Goal: Information Seeking & Learning: Learn about a topic

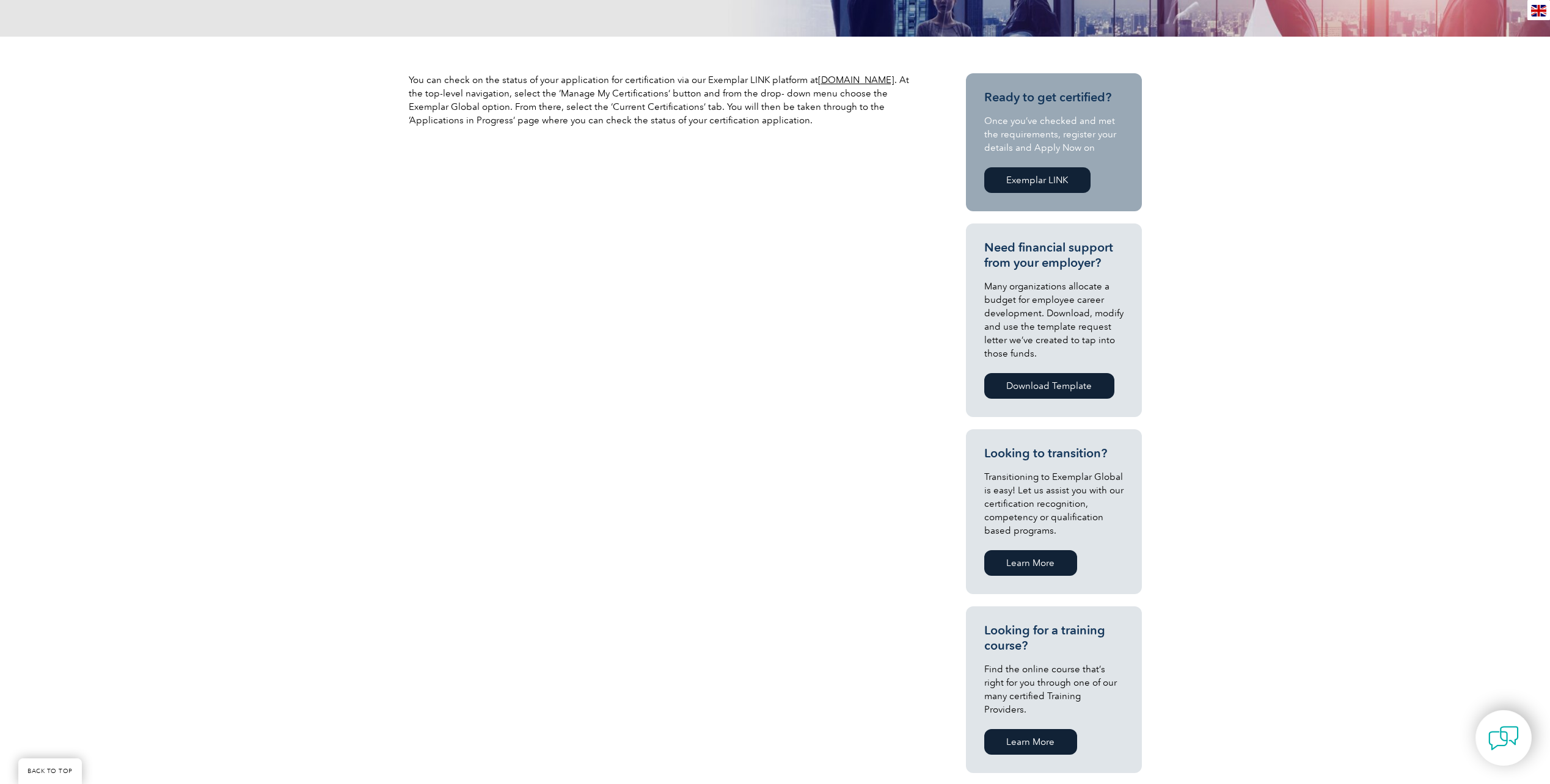
scroll to position [367, 0]
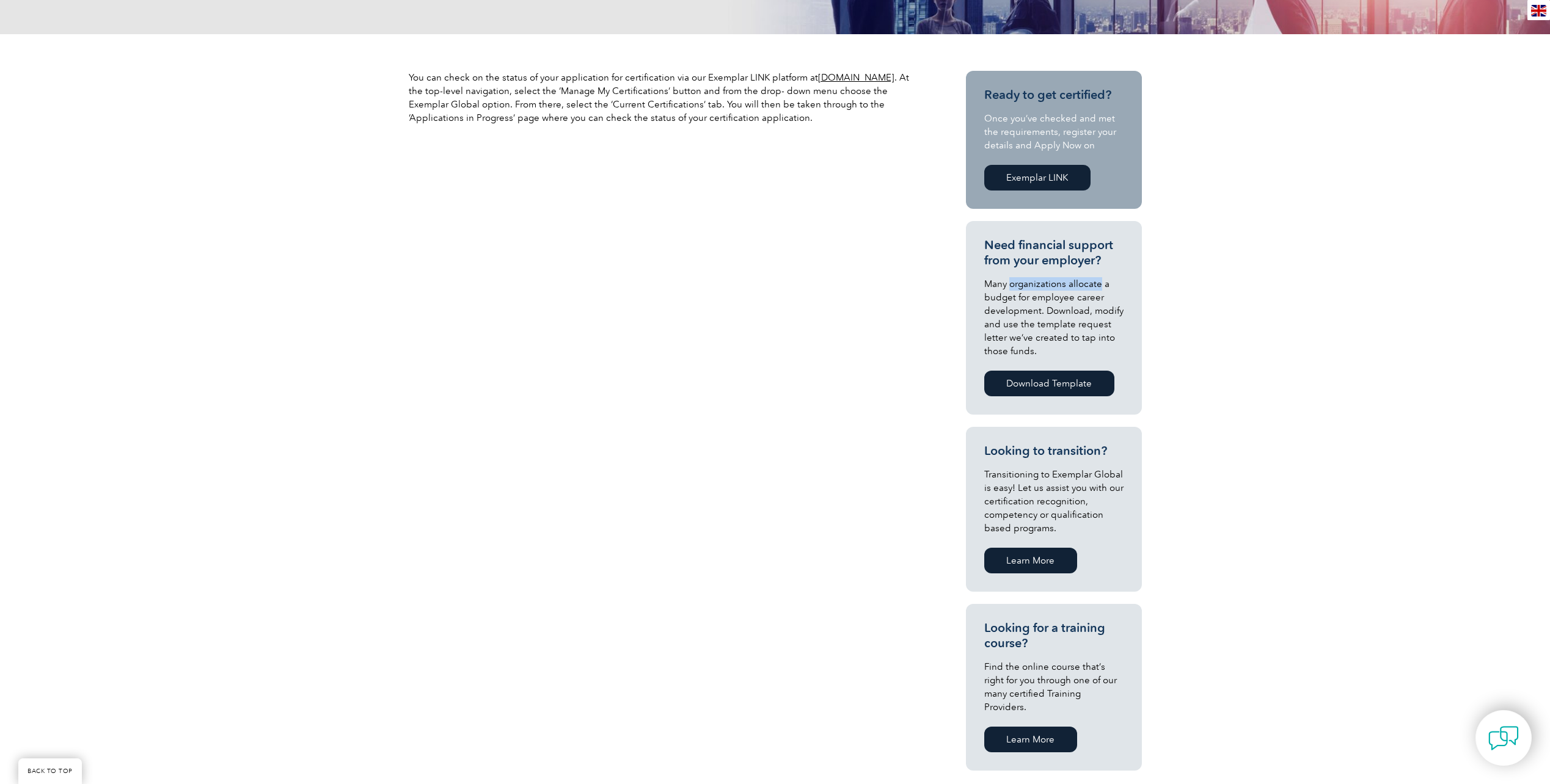
drag, startPoint x: 1012, startPoint y: 283, endPoint x: 1100, endPoint y: 285, distance: 88.0
click at [1100, 285] on p "Many organizations allocate a budget for employee career development. Download,…" at bounding box center [1054, 318] width 139 height 80
drag, startPoint x: 1100, startPoint y: 285, endPoint x: 1009, endPoint y: 290, distance: 91.1
click at [1009, 290] on p "Many organizations allocate a budget for employee career development. Download,…" at bounding box center [1054, 318] width 139 height 80
drag, startPoint x: 1009, startPoint y: 290, endPoint x: 1019, endPoint y: 320, distance: 31.6
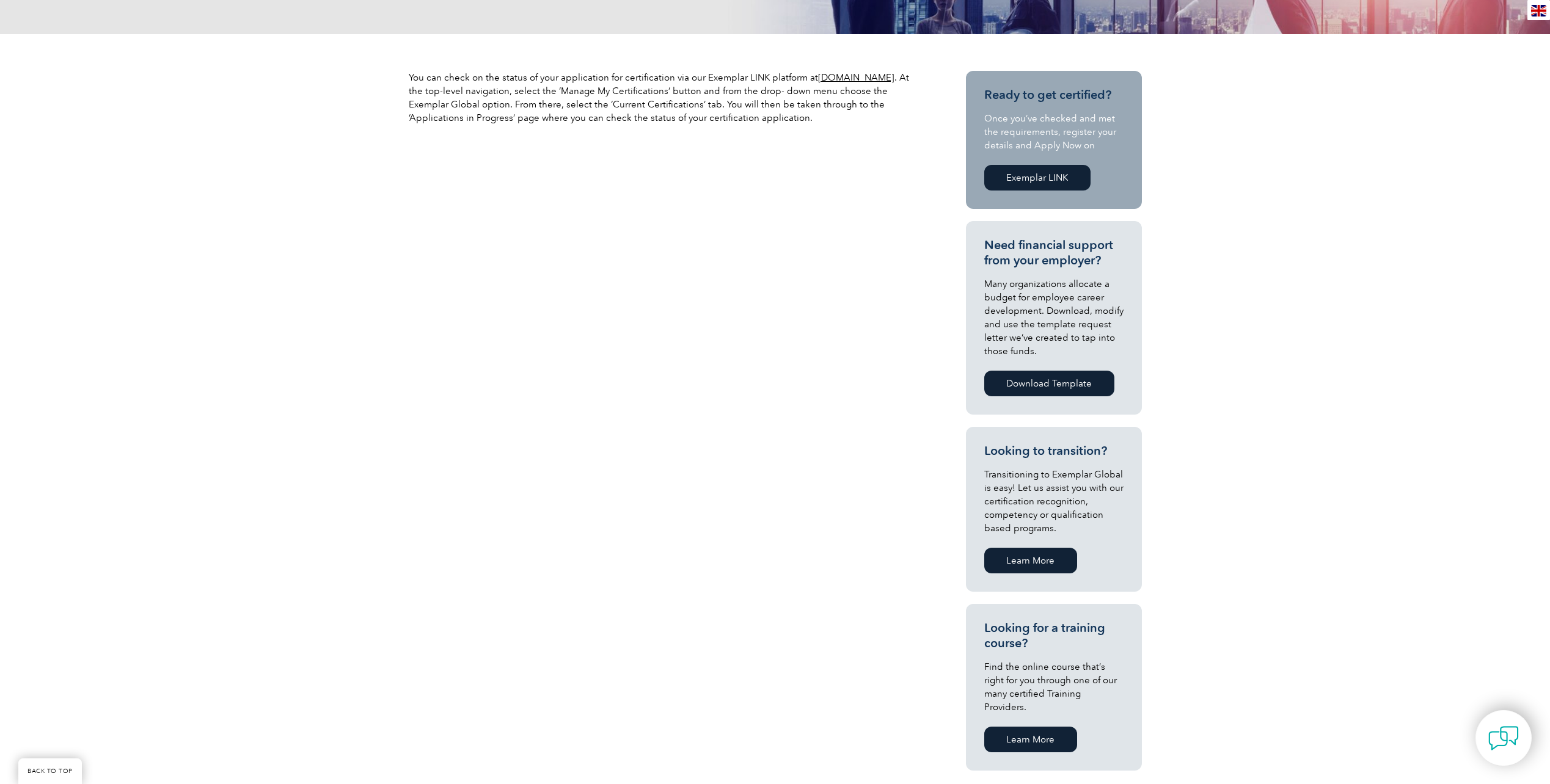
click at [1018, 319] on p "Many organizations allocate a budget for employee career development. Download,…" at bounding box center [1054, 318] width 139 height 80
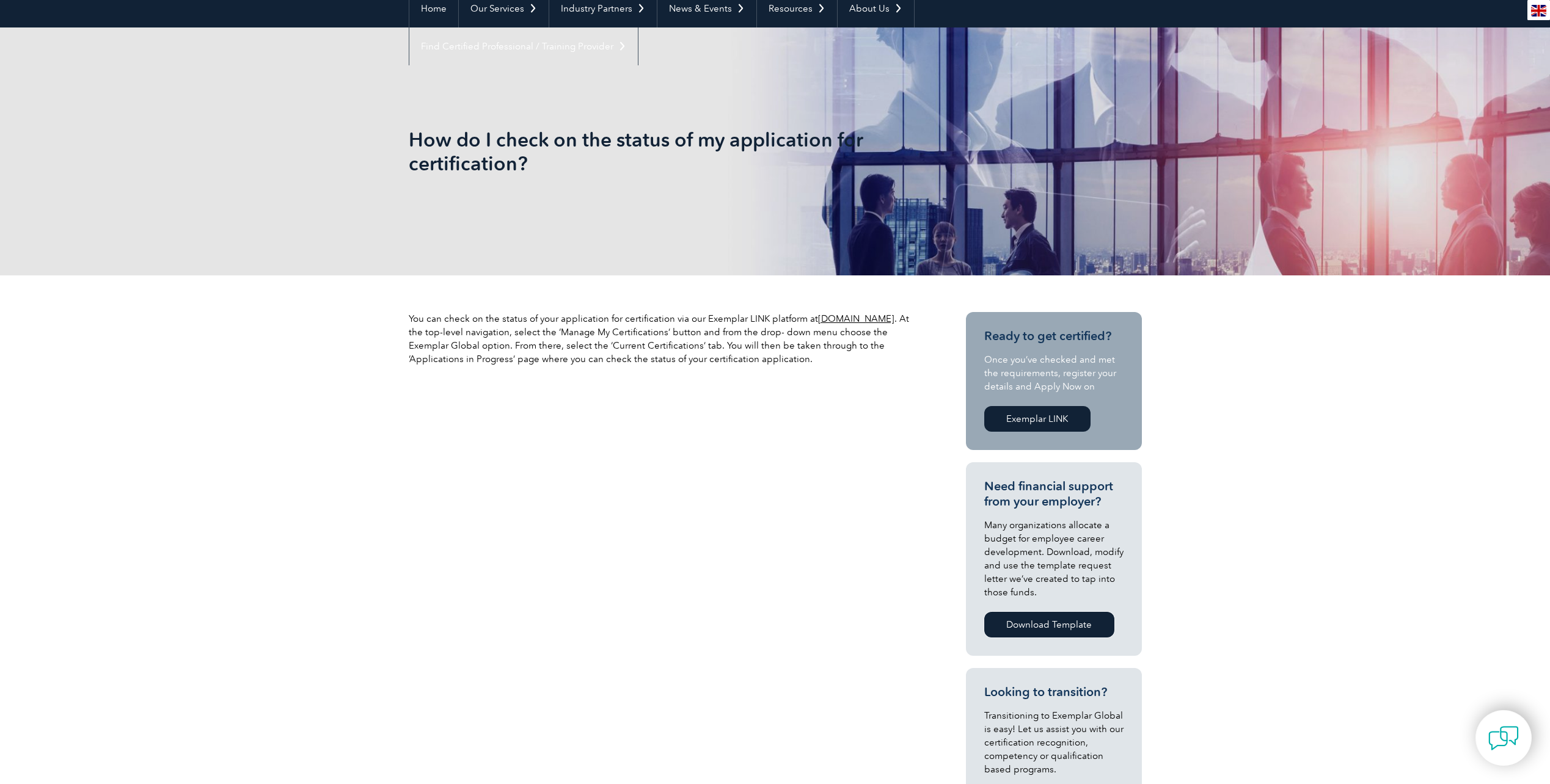
scroll to position [0, 0]
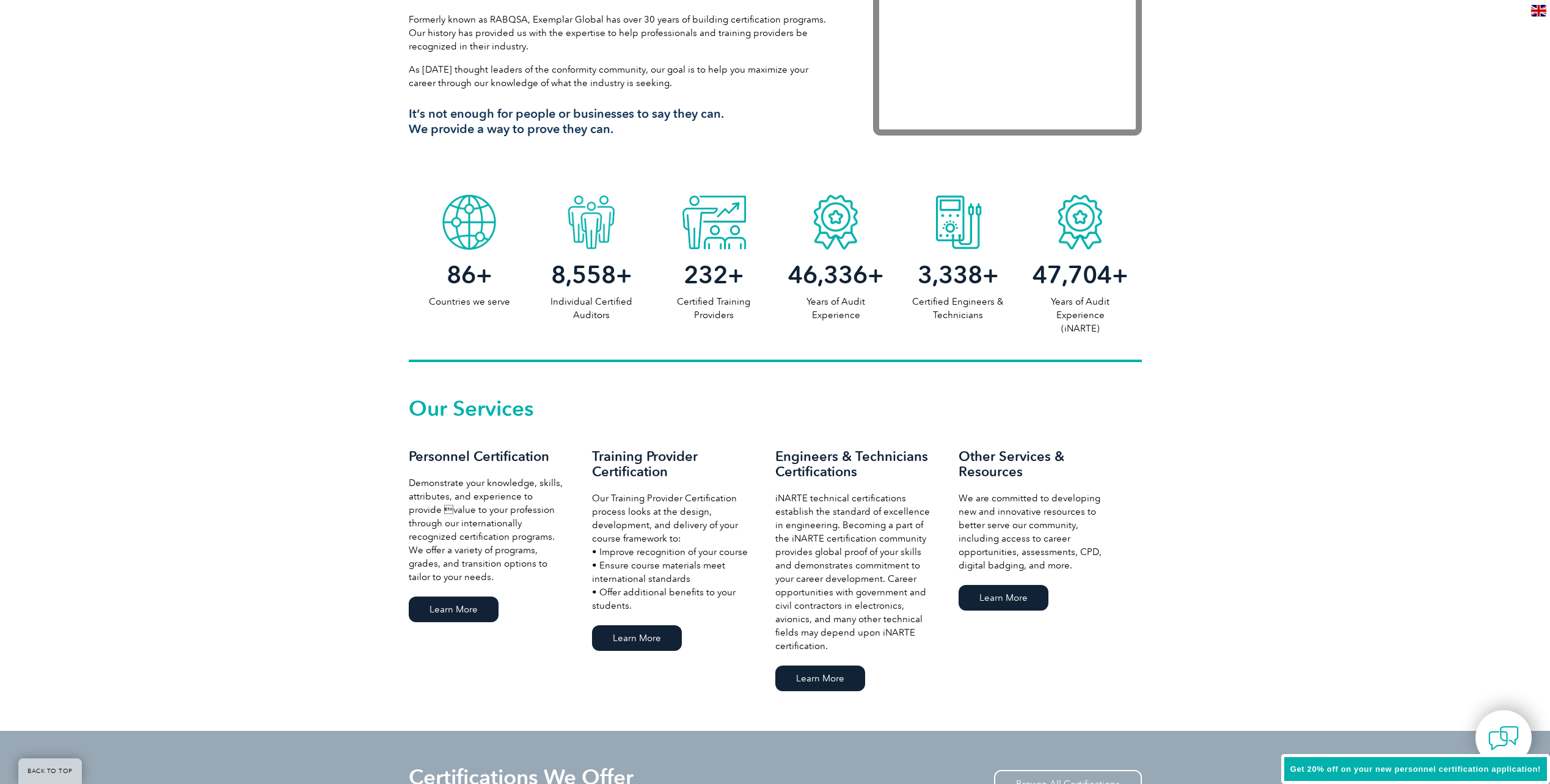
scroll to position [549, 0]
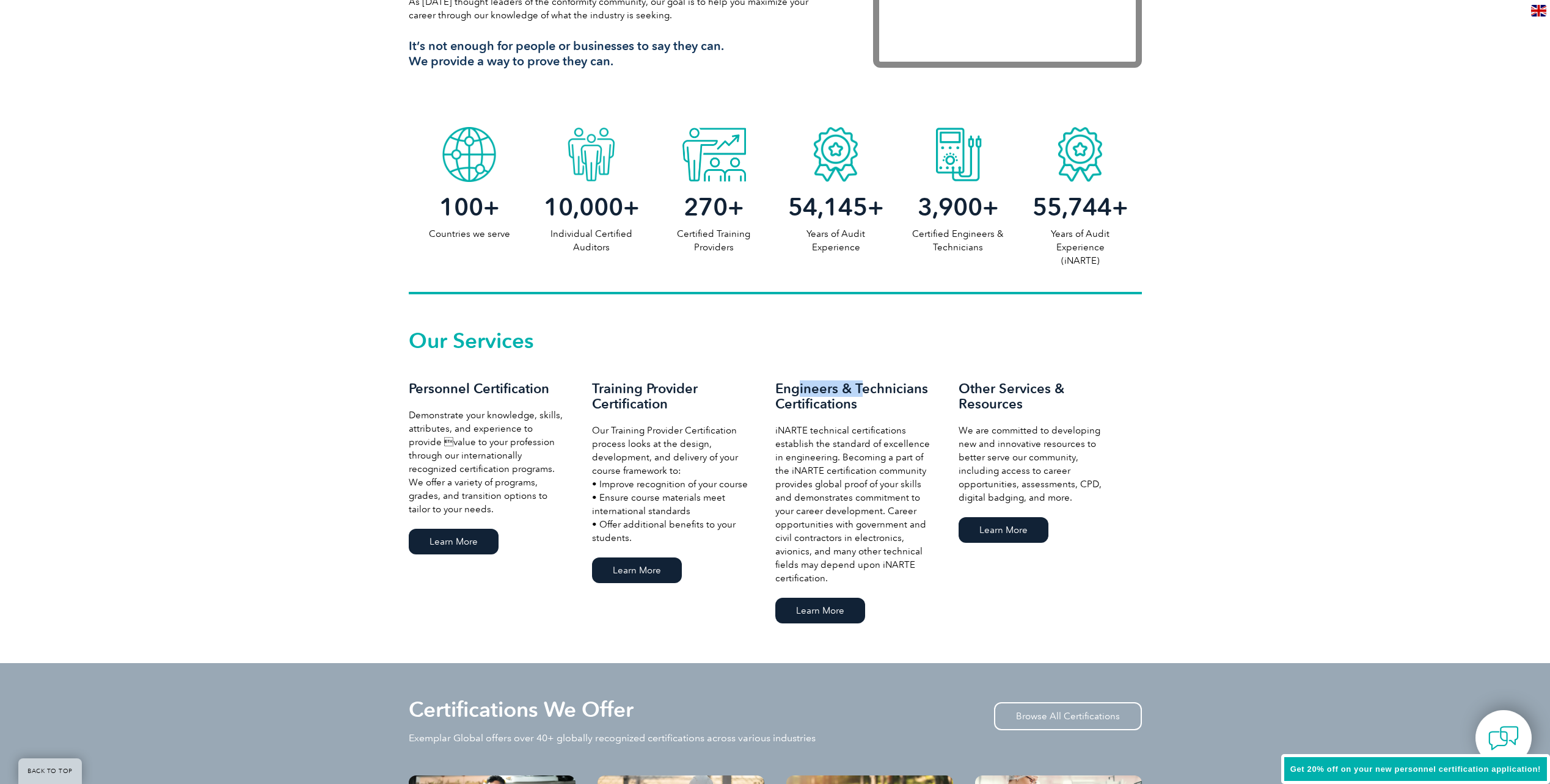
drag, startPoint x: 801, startPoint y: 384, endPoint x: 862, endPoint y: 385, distance: 61.0
click at [862, 385] on h3 "Engineers & Technicians Certifications" at bounding box center [855, 396] width 159 height 31
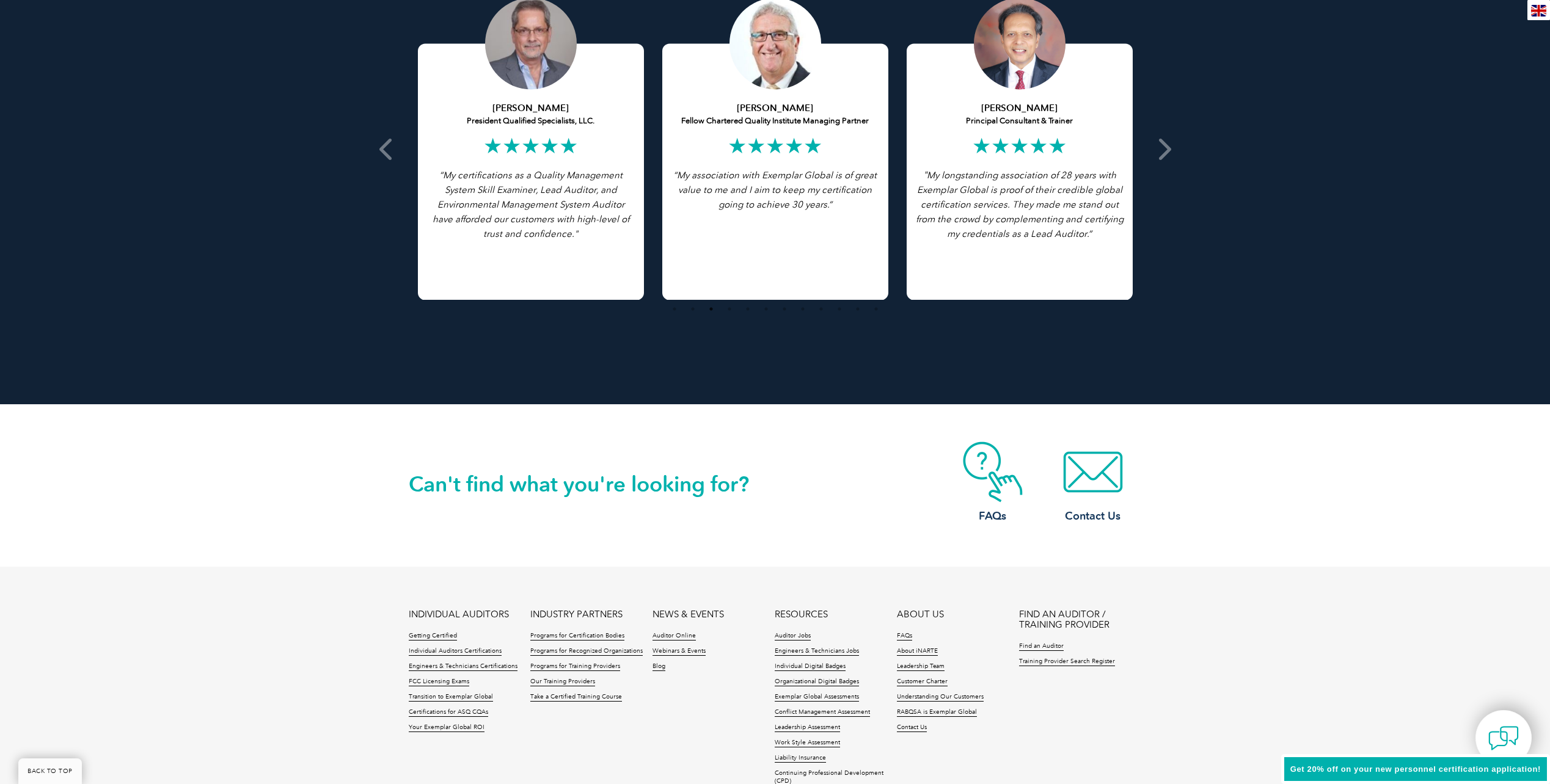
scroll to position [2568, 0]
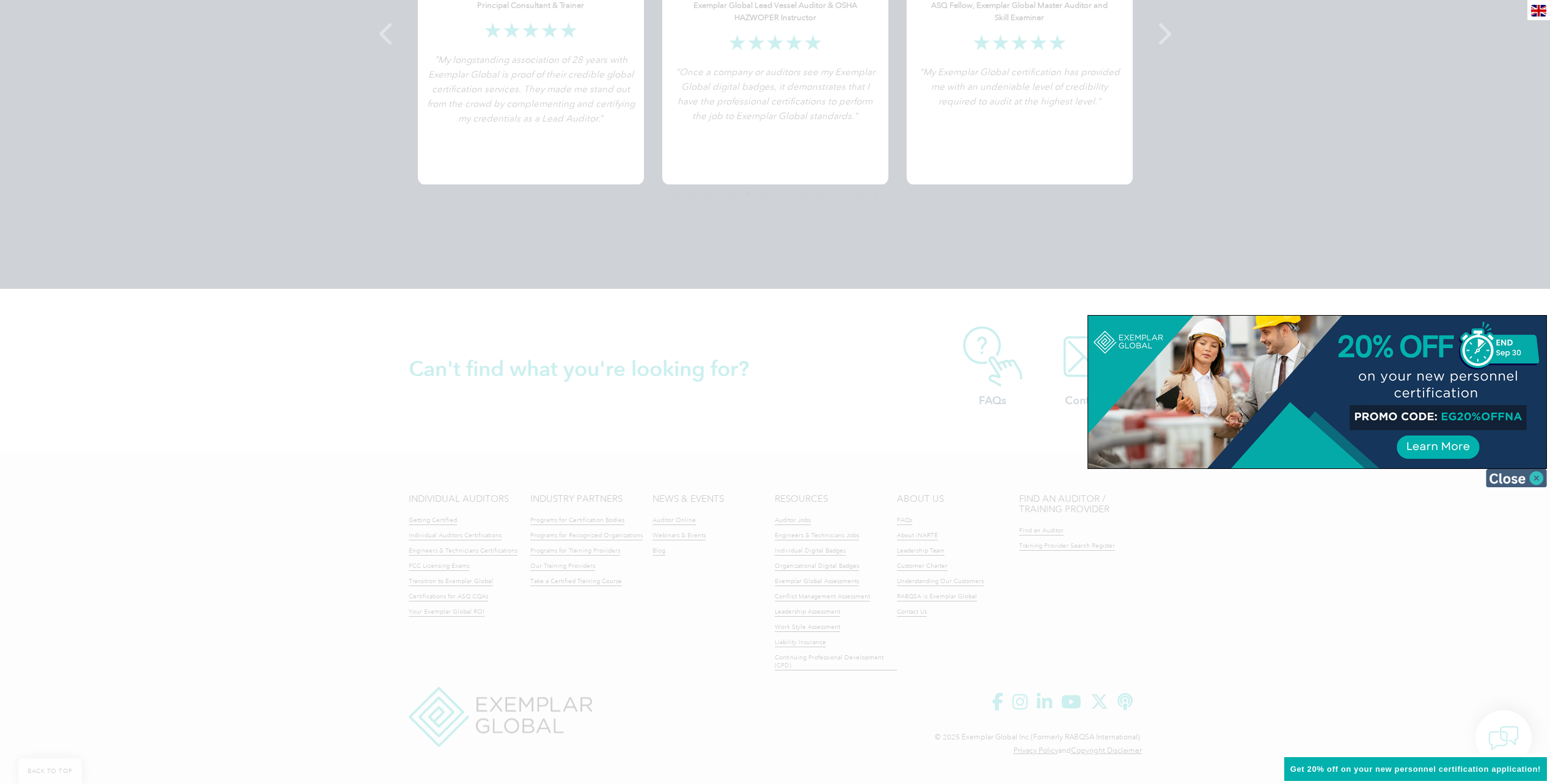
click at [1520, 478] on img at bounding box center [1516, 478] width 61 height 19
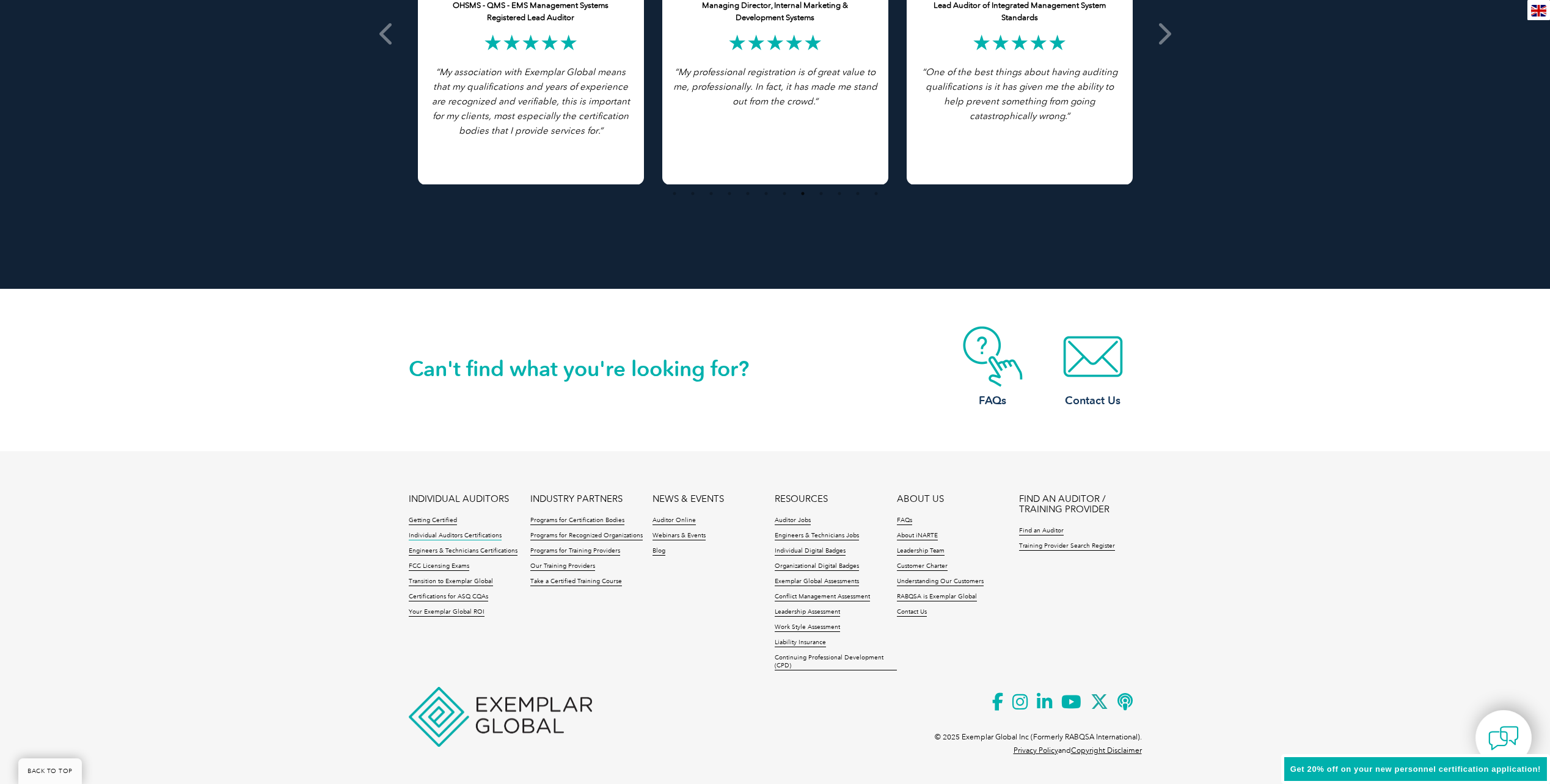
click at [442, 536] on link "Individual Auditors Certifications" at bounding box center [455, 537] width 93 height 9
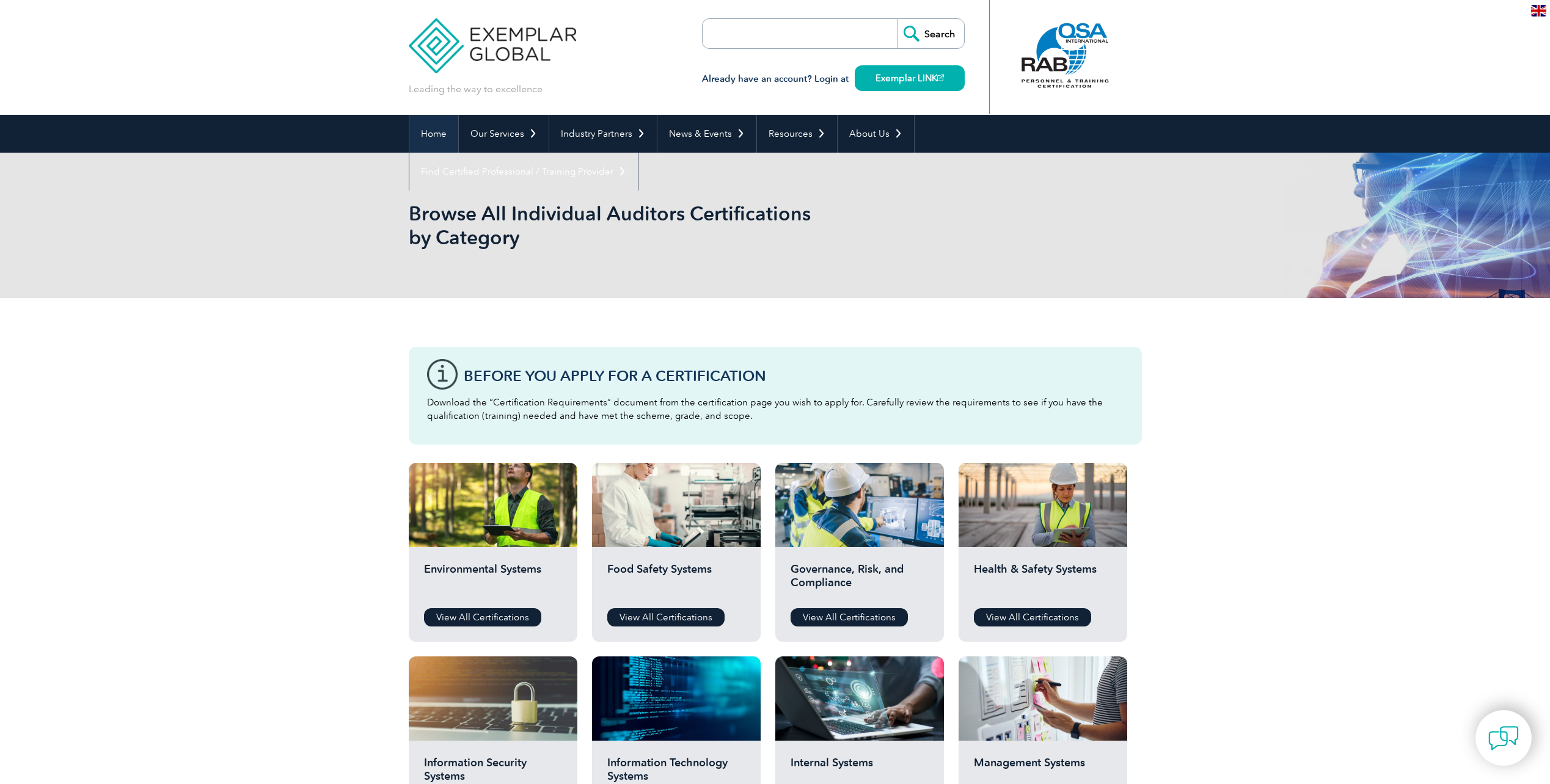
click at [442, 129] on link "Home" at bounding box center [434, 133] width 49 height 38
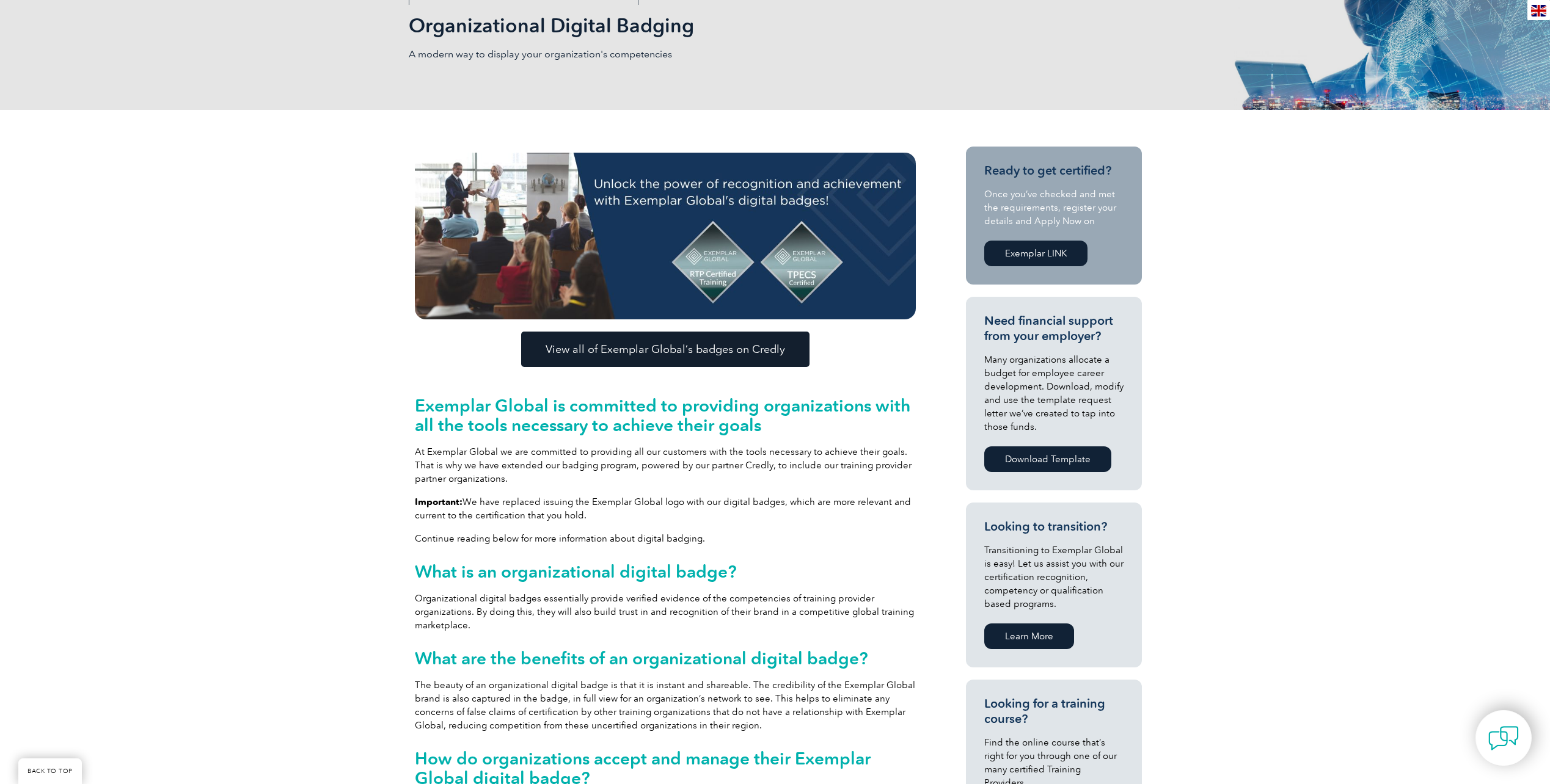
scroll to position [245, 0]
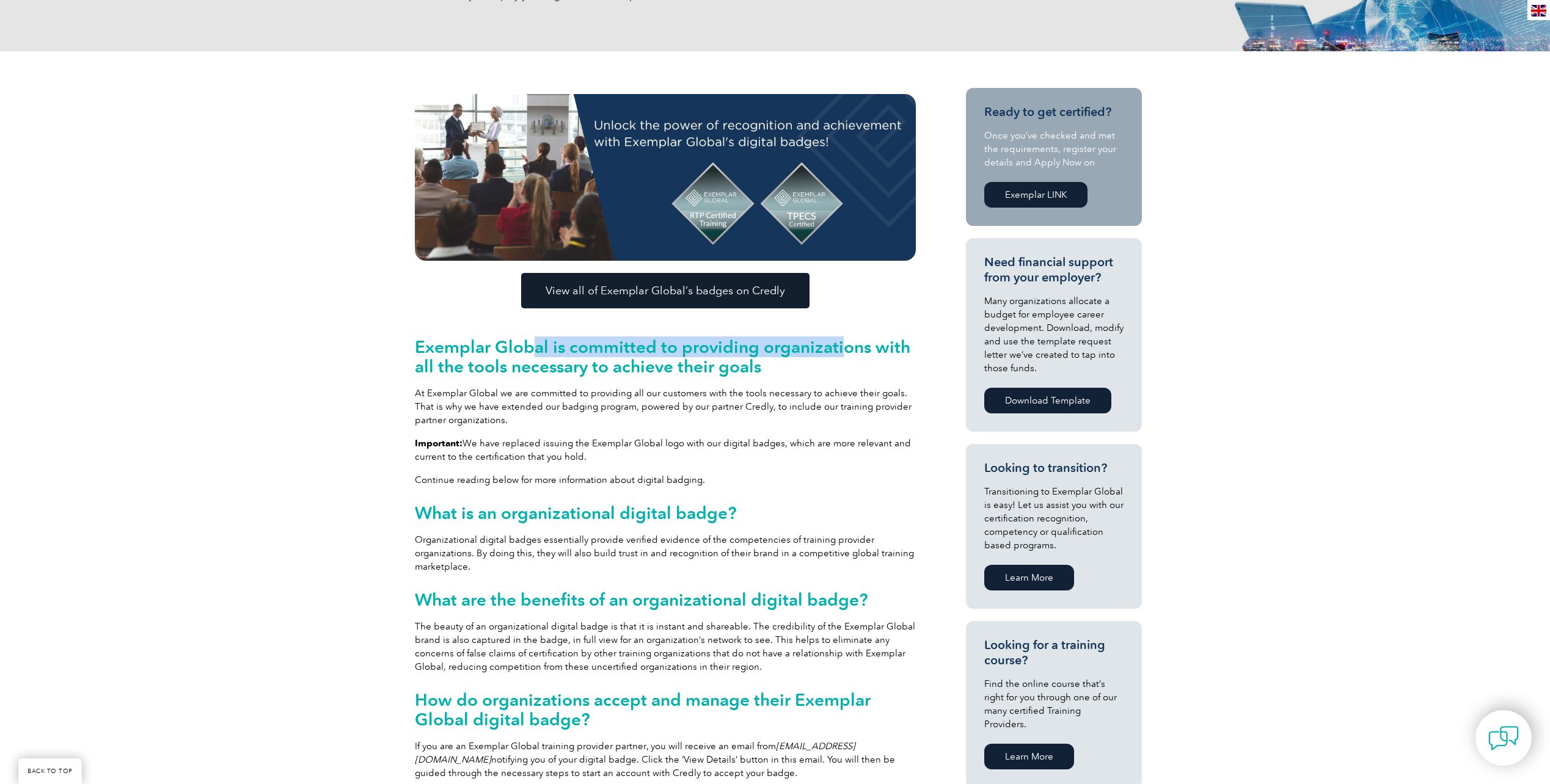
drag, startPoint x: 621, startPoint y: 351, endPoint x: 844, endPoint y: 347, distance: 223.0
click at [844, 347] on h2 "Exemplar Global is committed to providing organizations with all the tools nece…" at bounding box center [665, 356] width 501 height 39
click at [845, 347] on h2 "Exemplar Global is committed to providing organizations with all the tools nece…" at bounding box center [665, 356] width 501 height 39
drag, startPoint x: 665, startPoint y: 351, endPoint x: 603, endPoint y: 351, distance: 62.0
click at [603, 351] on h2 "Exemplar Global is committed to providing organizations with all the tools nece…" at bounding box center [665, 356] width 501 height 39
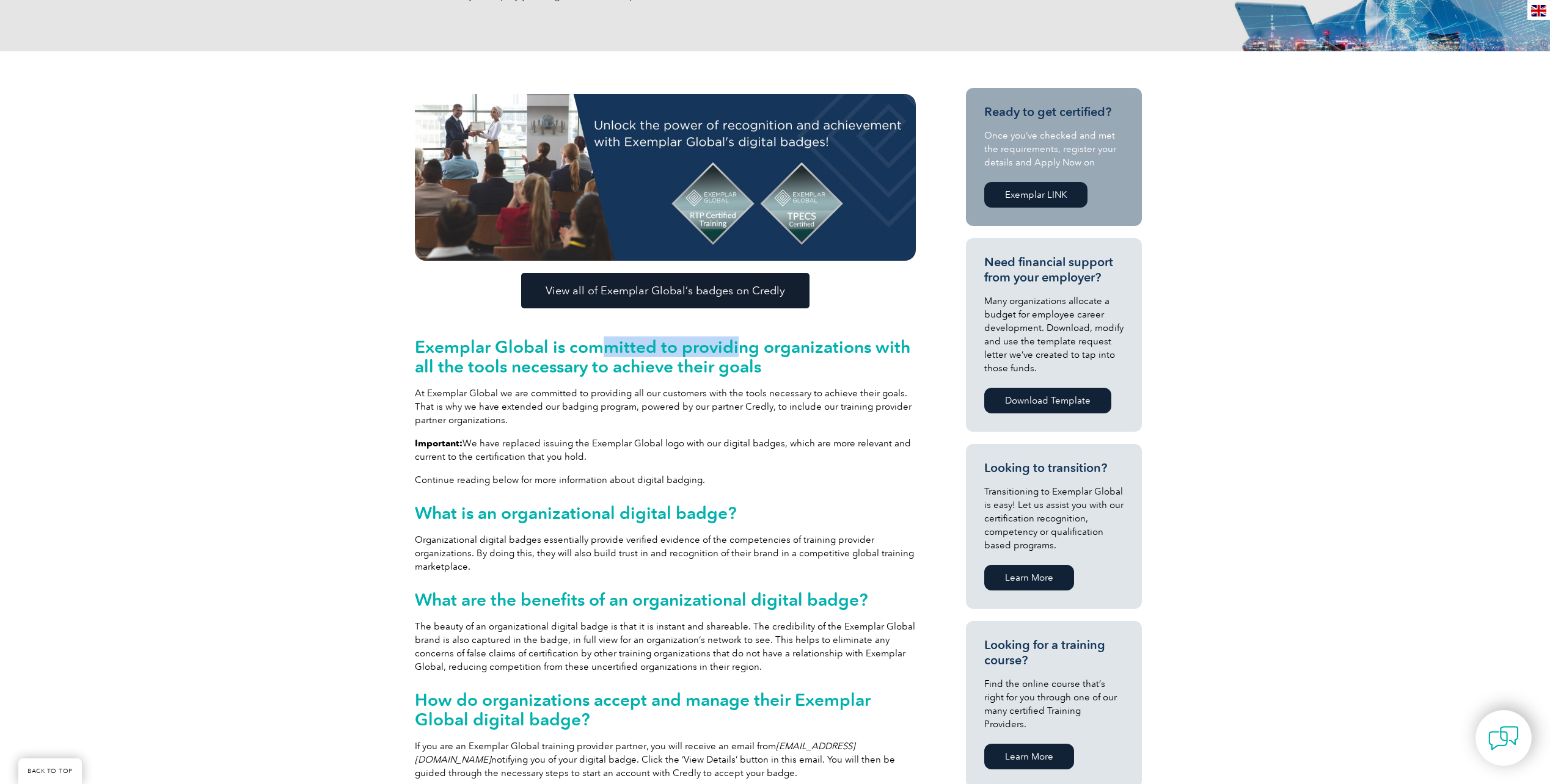
click at [601, 351] on h2 "Exemplar Global is committed to providing organizations with all the tools nece…" at bounding box center [665, 356] width 501 height 39
drag, startPoint x: 570, startPoint y: 514, endPoint x: 690, endPoint y: 517, distance: 120.0
click at [690, 517] on h2 "What is an organizational digital badge?" at bounding box center [665, 513] width 501 height 19
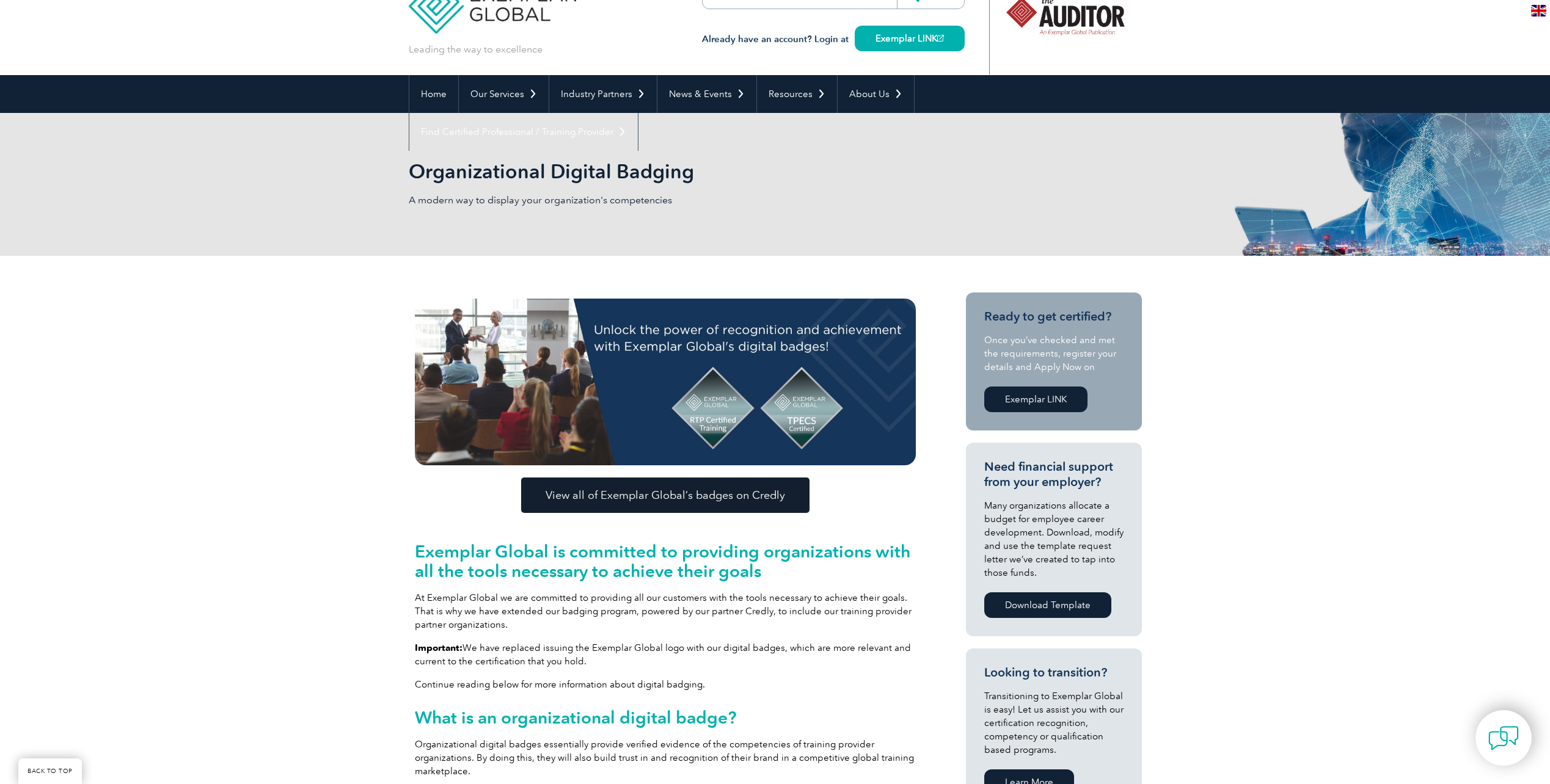
scroll to position [0, 0]
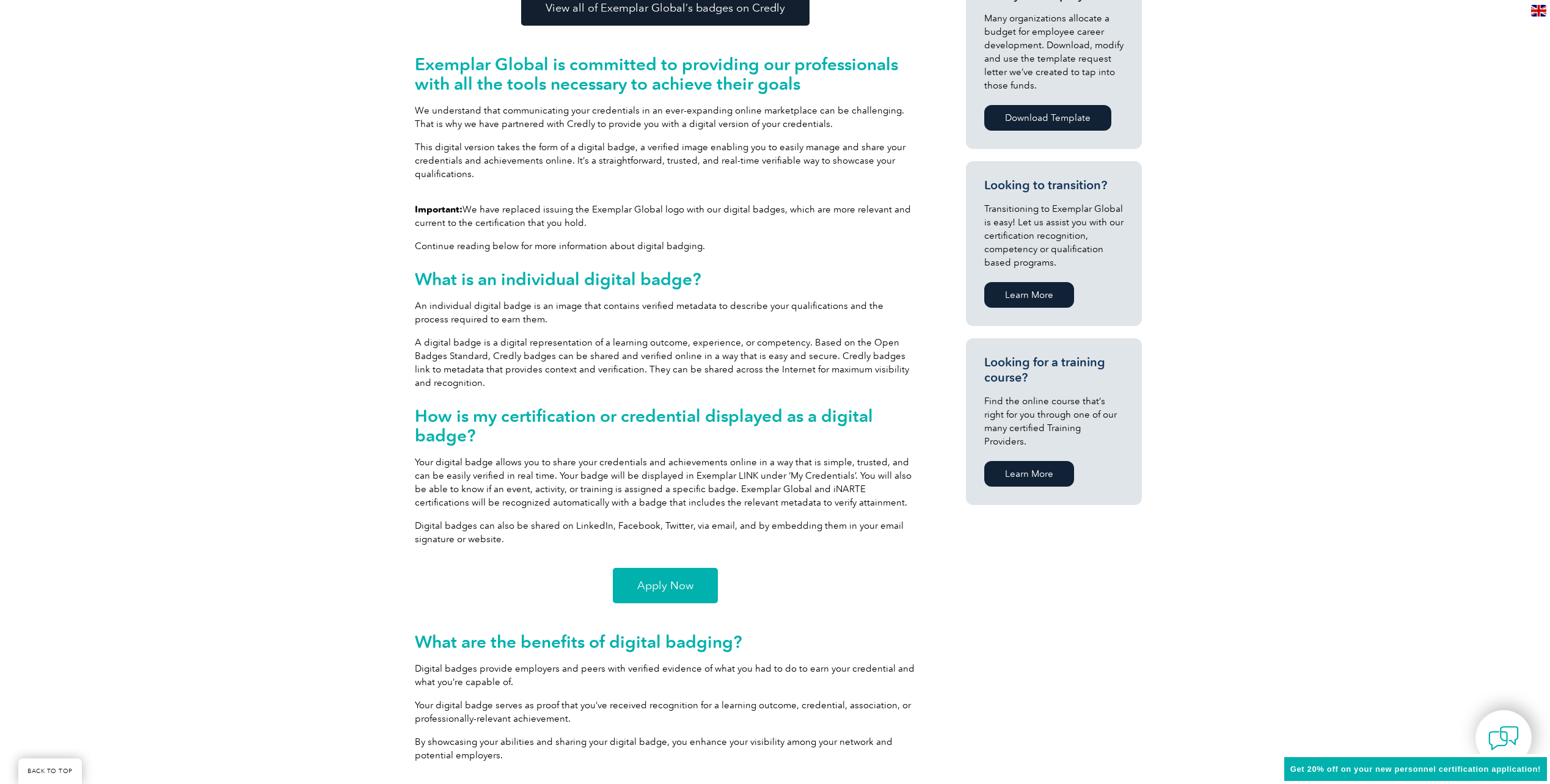
scroll to position [549, 0]
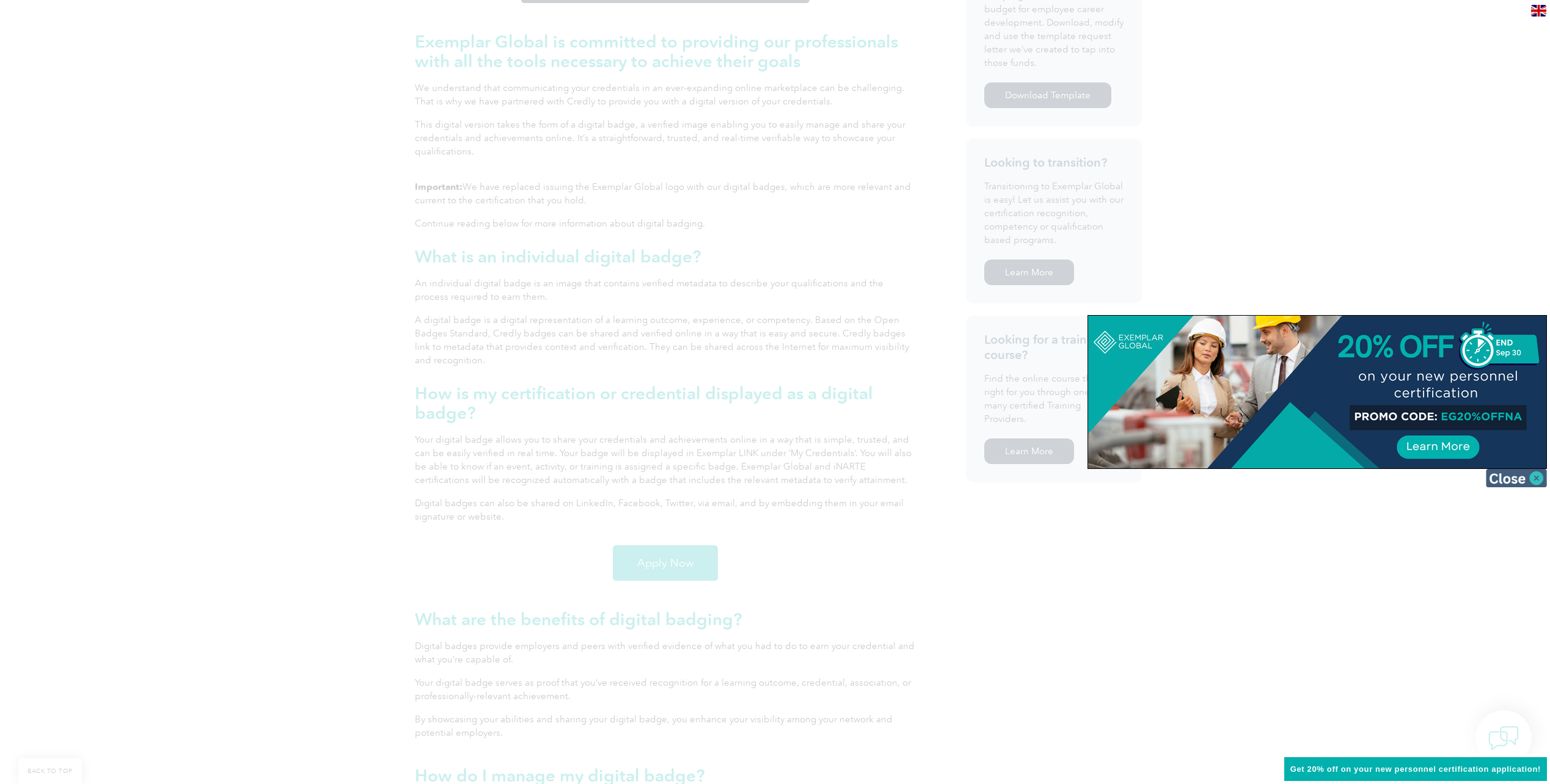
click at [1530, 481] on img at bounding box center [1516, 478] width 61 height 19
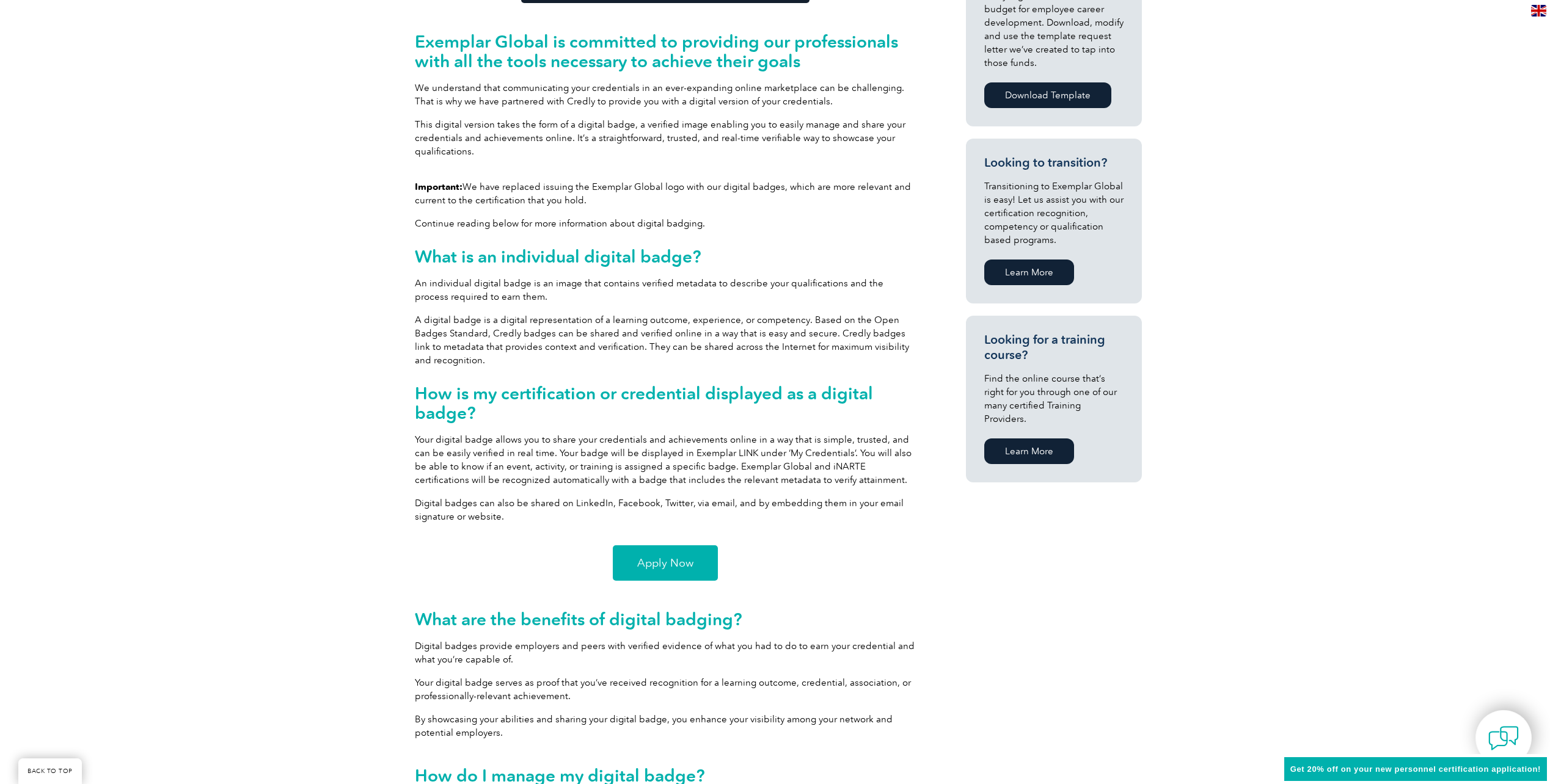
click at [662, 561] on span "Apply Now" at bounding box center [665, 562] width 56 height 11
drag, startPoint x: 503, startPoint y: 442, endPoint x: 785, endPoint y: 450, distance: 282.1
click at [785, 450] on p "Your digital badge allows you to share your credentials and achievements online…" at bounding box center [665, 460] width 501 height 54
drag, startPoint x: 641, startPoint y: 453, endPoint x: 541, endPoint y: 450, distance: 100.0
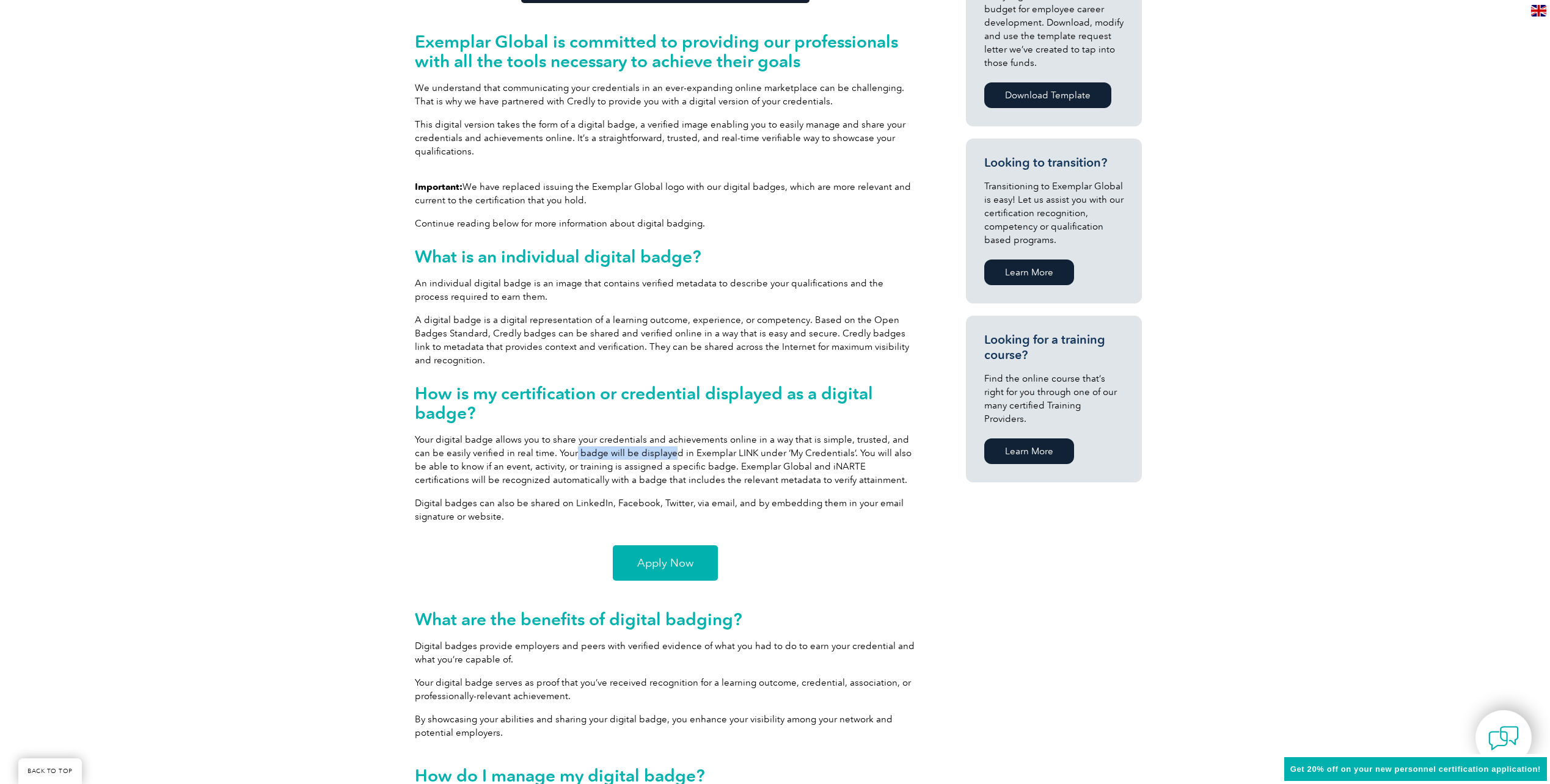
click at [541, 450] on p "Your digital badge allows you to share your credentials and achievements online…" at bounding box center [665, 460] width 501 height 54
click at [537, 450] on p "Your digital badge allows you to share your credentials and achievements online…" at bounding box center [665, 460] width 501 height 54
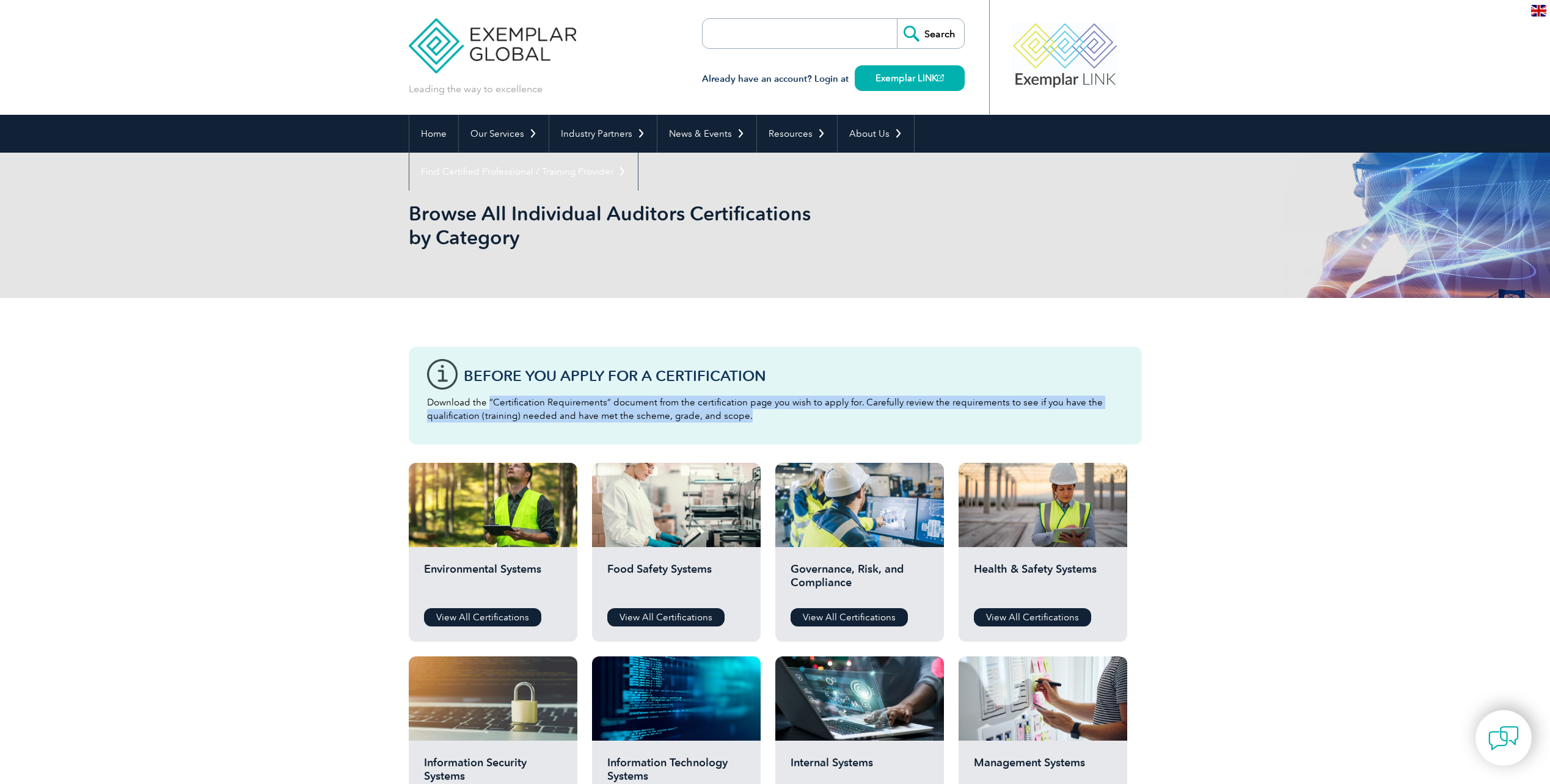
drag, startPoint x: 489, startPoint y: 405, endPoint x: 807, endPoint y: 412, distance: 318.1
click at [807, 412] on p "Download the “Certification Requirements” document from the certification page …" at bounding box center [775, 409] width 697 height 27
click at [893, 405] on p "Download the “Certification Requirements” document from the certification page …" at bounding box center [775, 409] width 697 height 27
click at [775, 403] on p "Download the “Certification Requirements” document from the certification page …" at bounding box center [775, 409] width 697 height 27
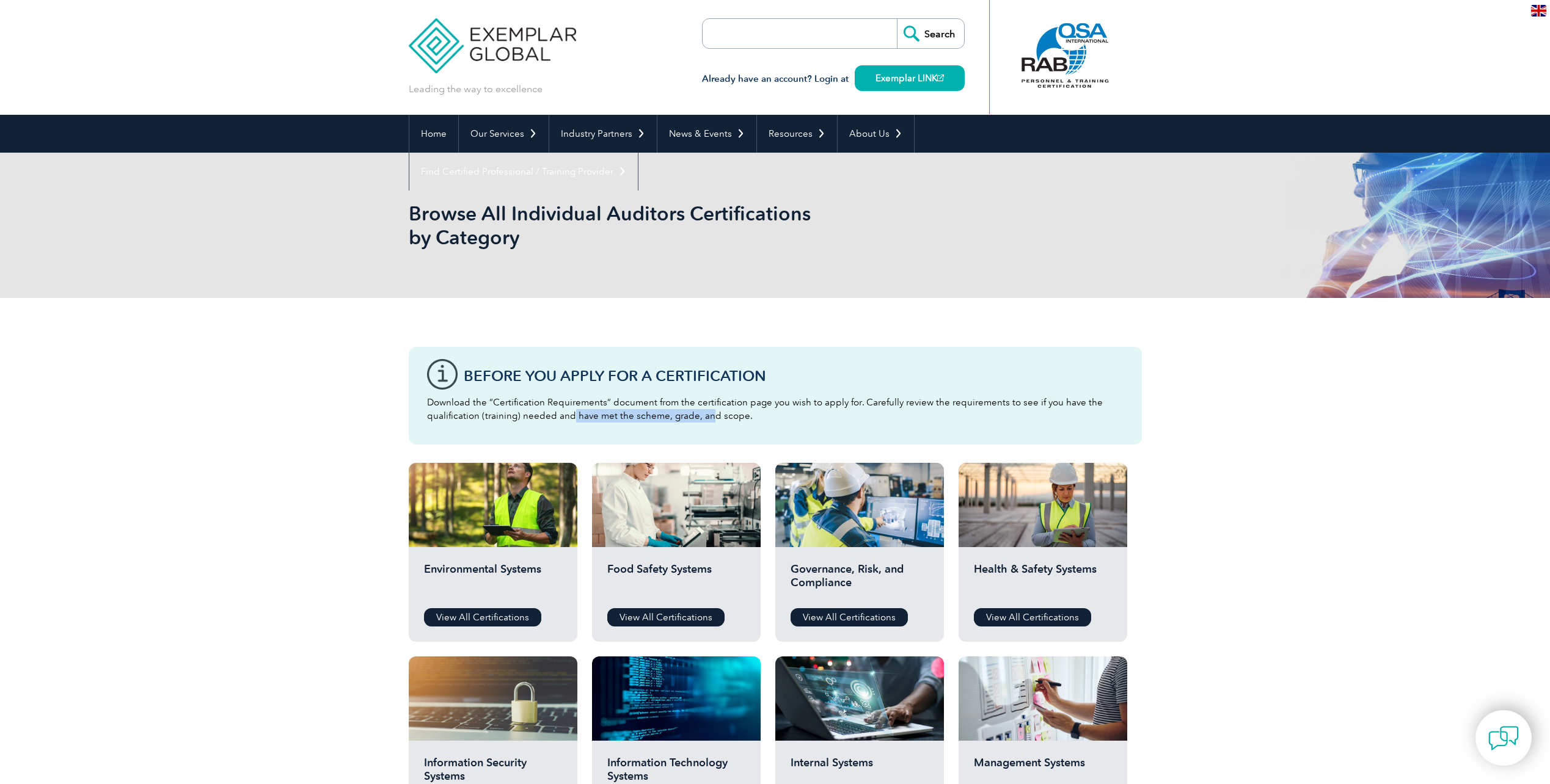
drag, startPoint x: 571, startPoint y: 417, endPoint x: 708, endPoint y: 420, distance: 137.0
click at [708, 420] on p "Download the “Certification Requirements” document from the certification page …" at bounding box center [775, 409] width 697 height 27
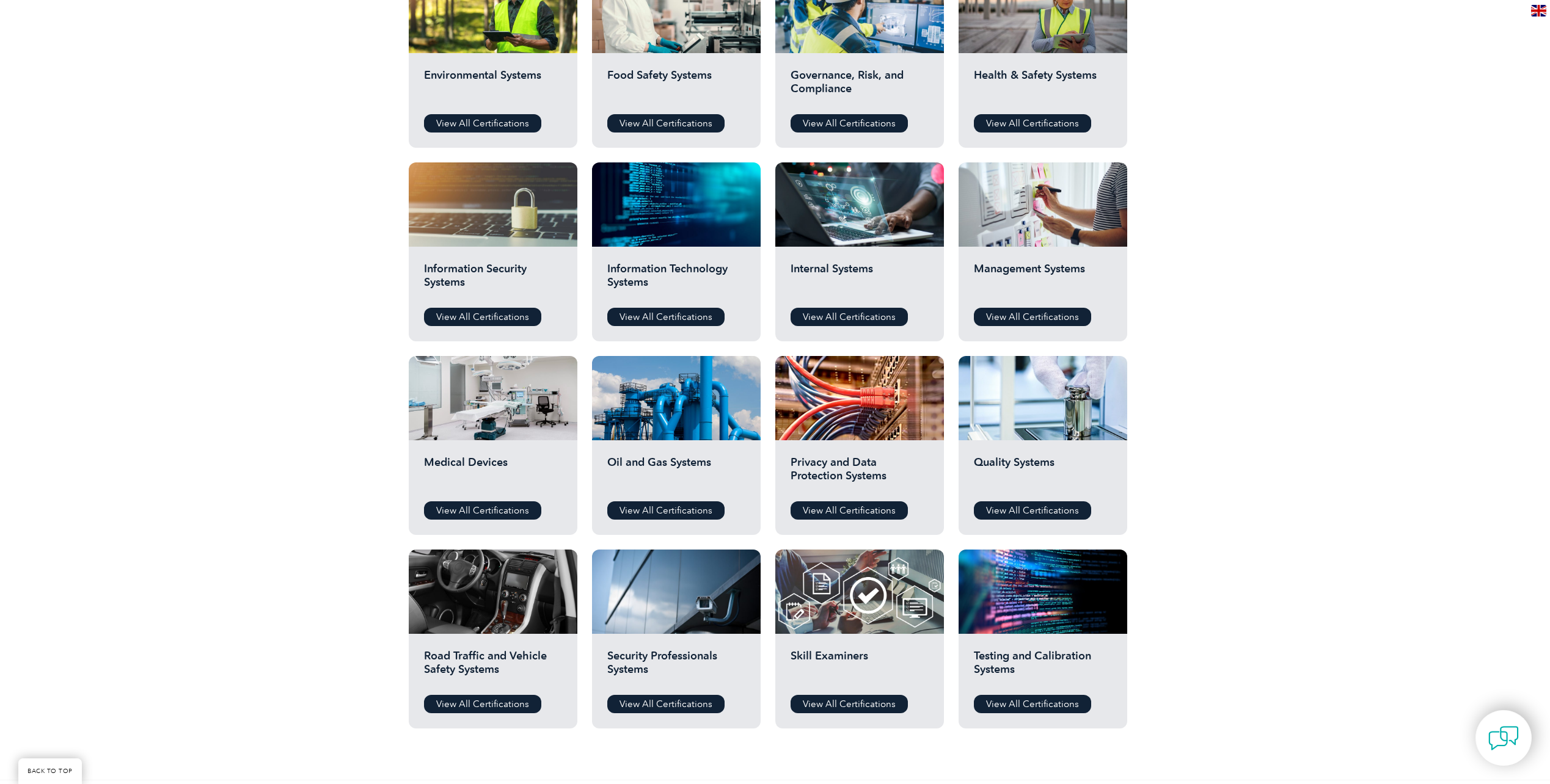
scroll to position [488, 0]
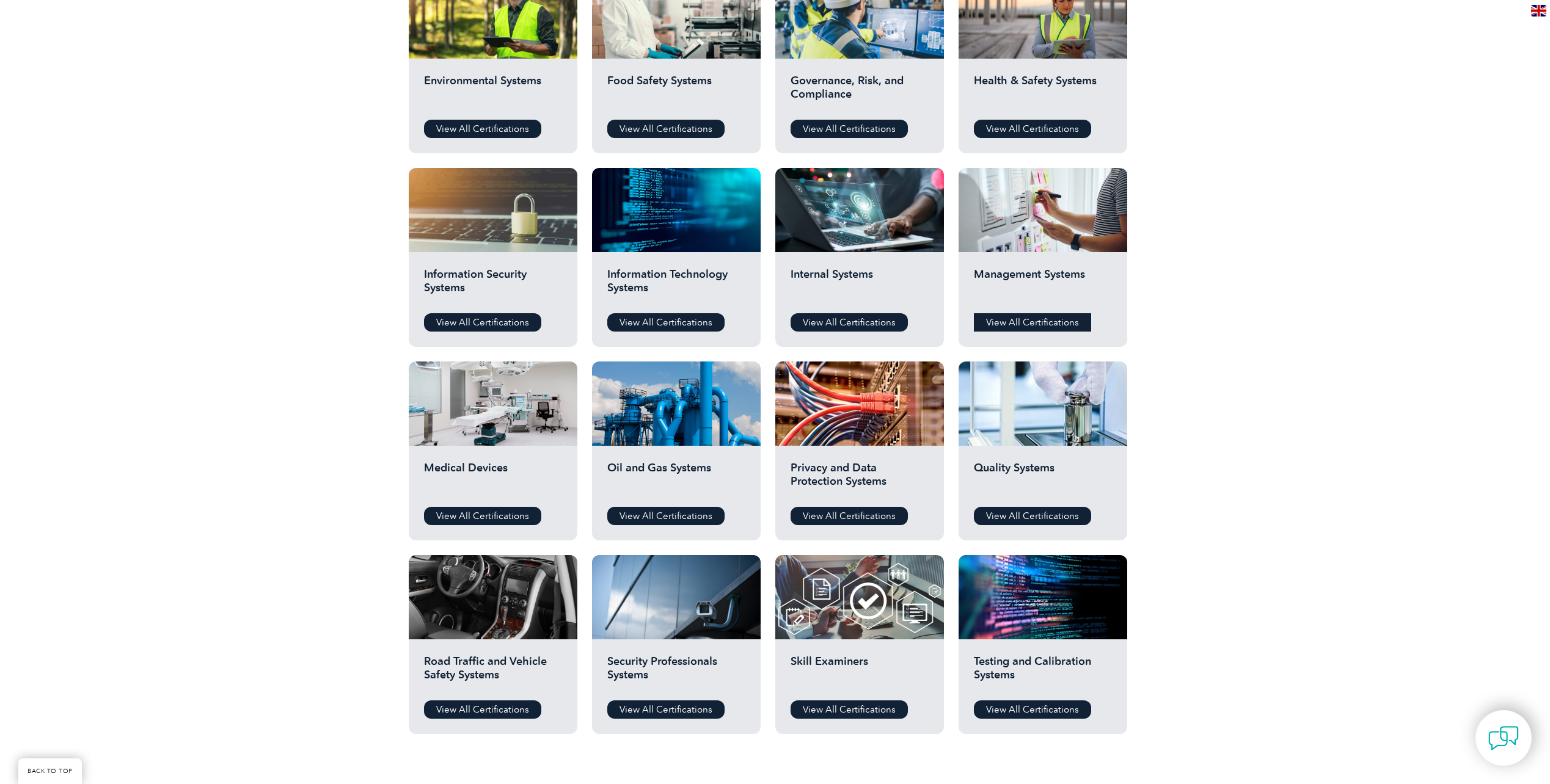
click at [1021, 327] on link "View All Certifications" at bounding box center [1032, 323] width 117 height 19
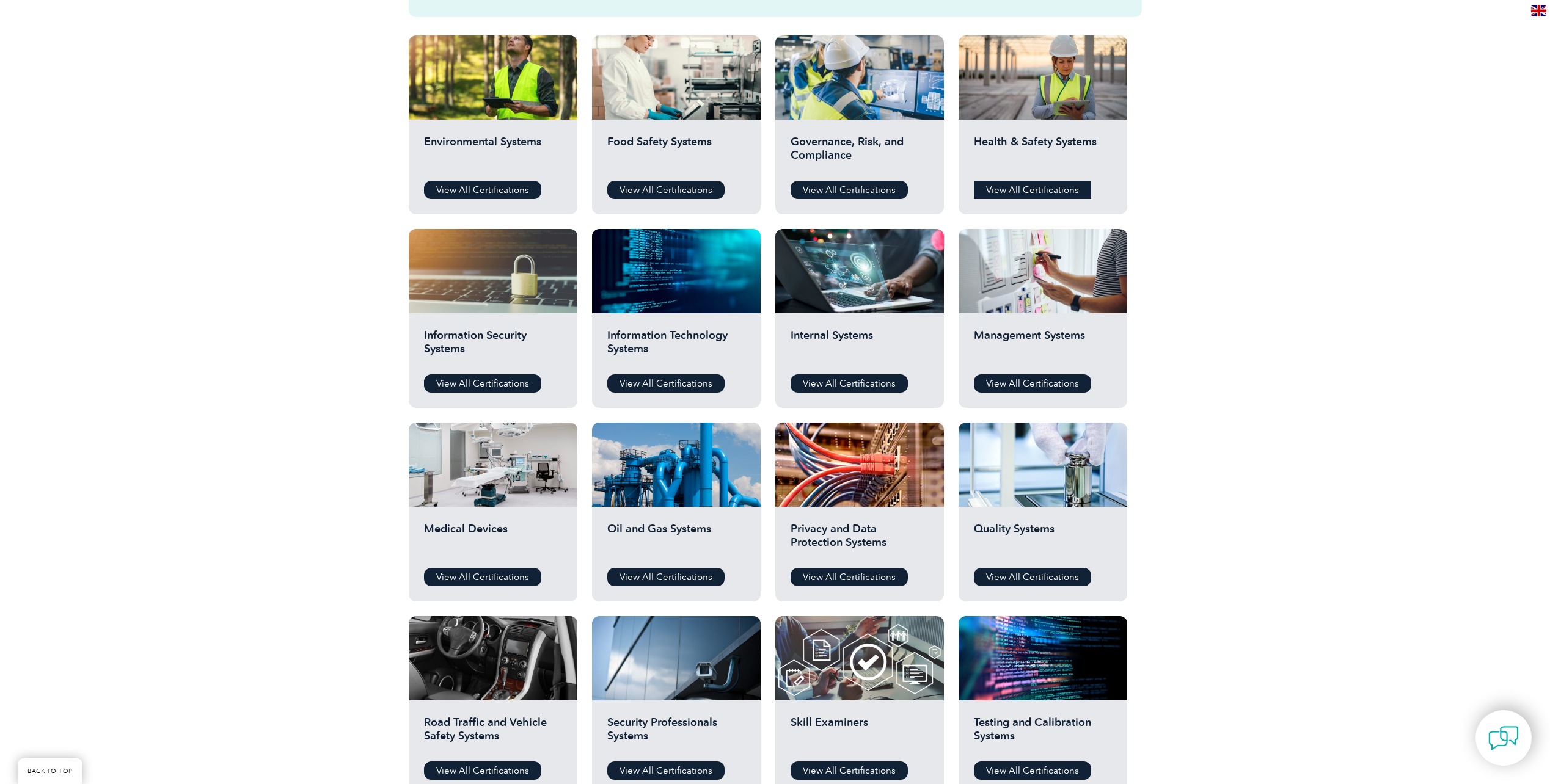
click at [1037, 190] on link "View All Certifications" at bounding box center [1032, 190] width 117 height 19
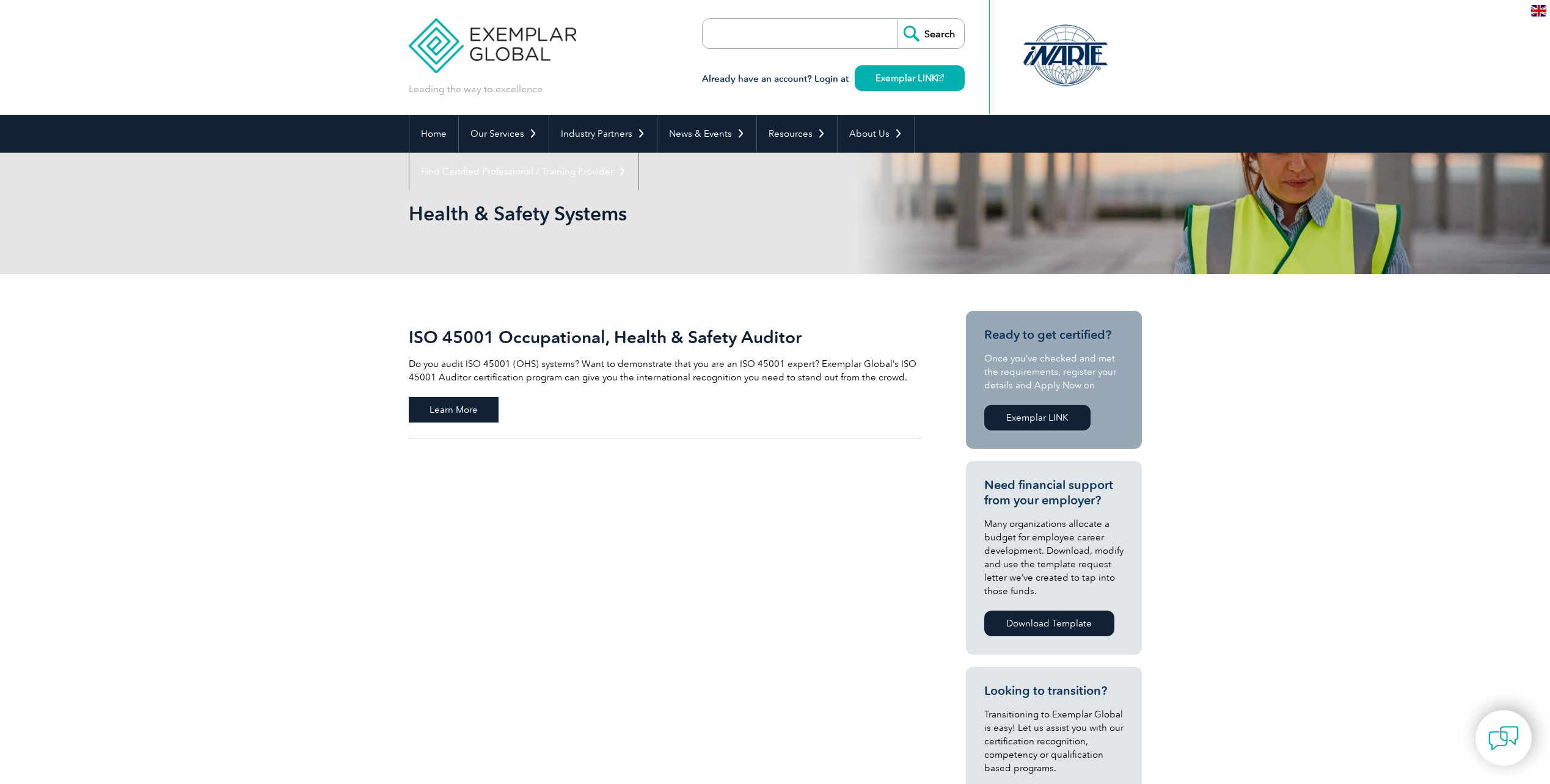
click at [443, 405] on span "Learn More" at bounding box center [454, 410] width 90 height 26
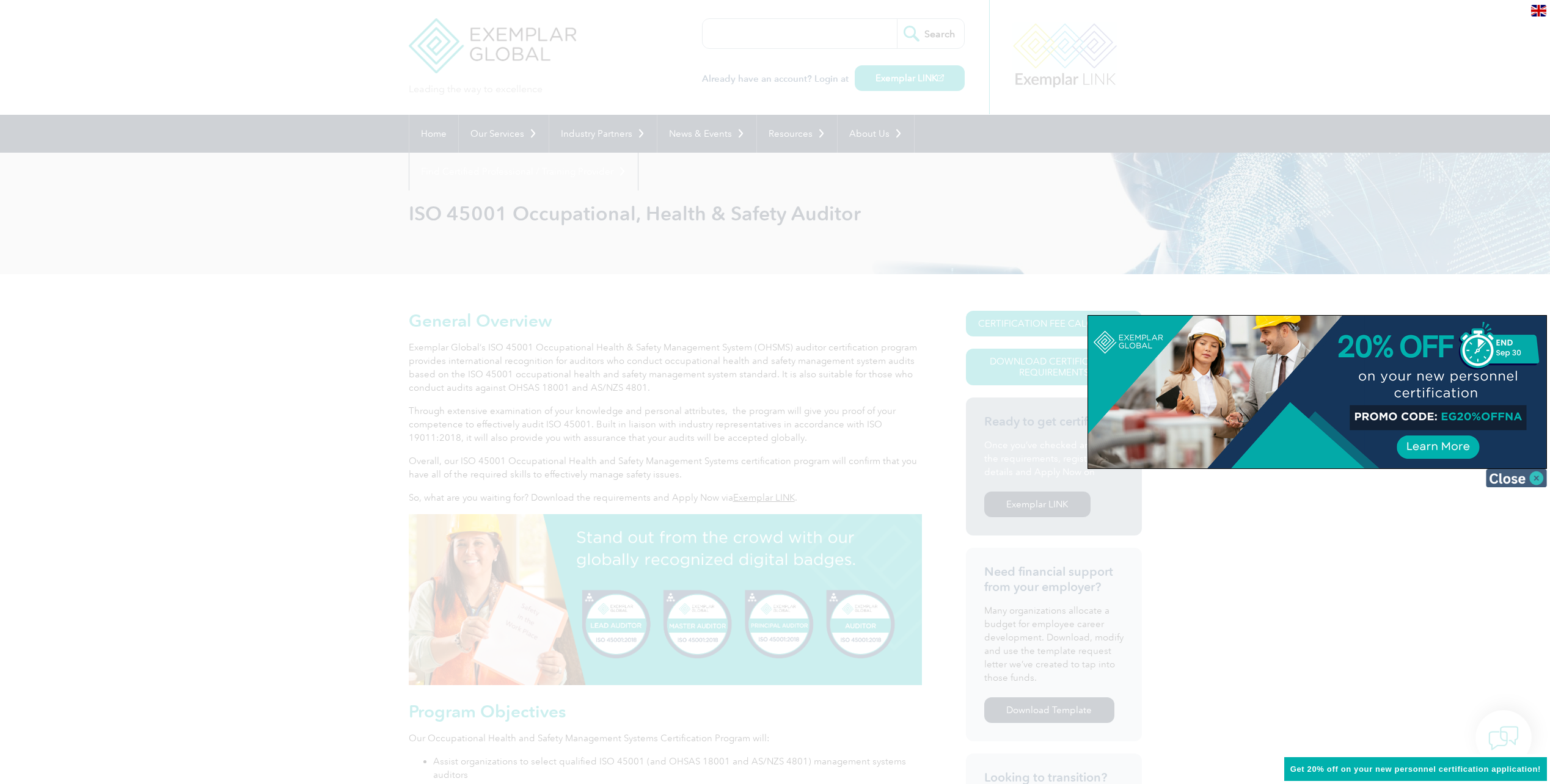
click at [1515, 481] on img at bounding box center [1516, 478] width 61 height 19
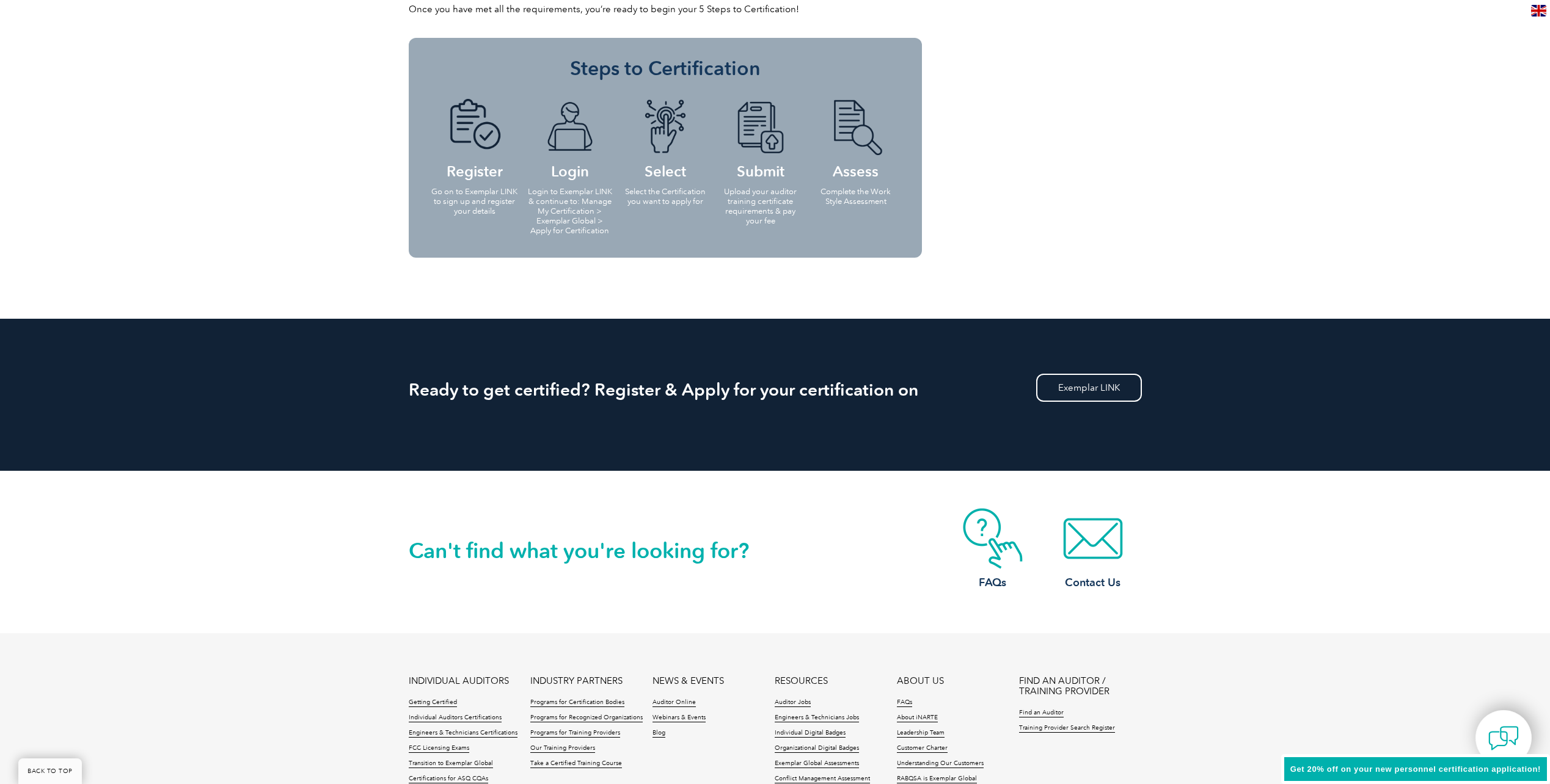
scroll to position [855, 0]
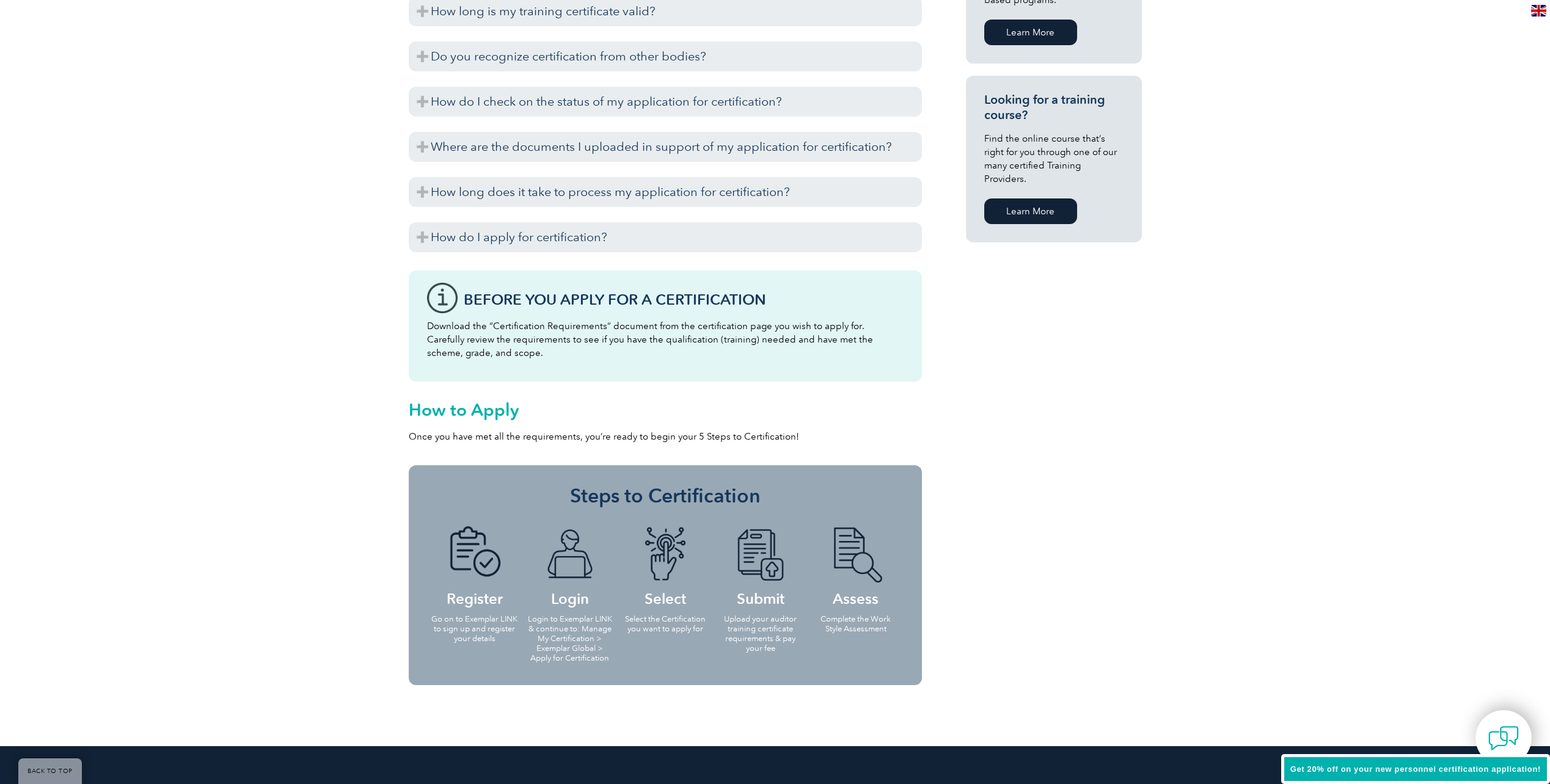
click at [1035, 199] on link "Learn More" at bounding box center [1030, 212] width 93 height 26
click at [523, 237] on h3 "How do I apply for certification?" at bounding box center [665, 237] width 513 height 30
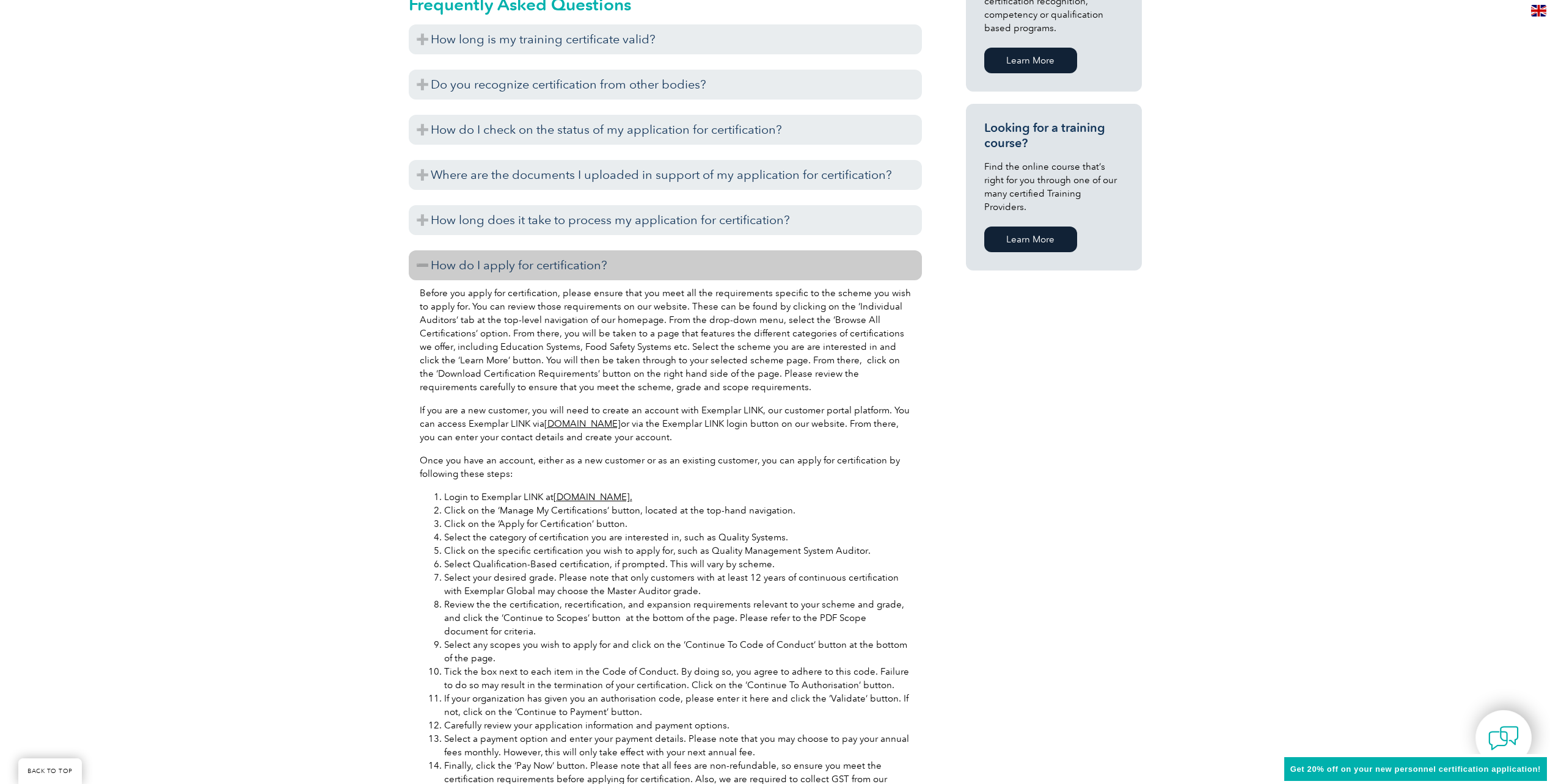
scroll to position [977, 0]
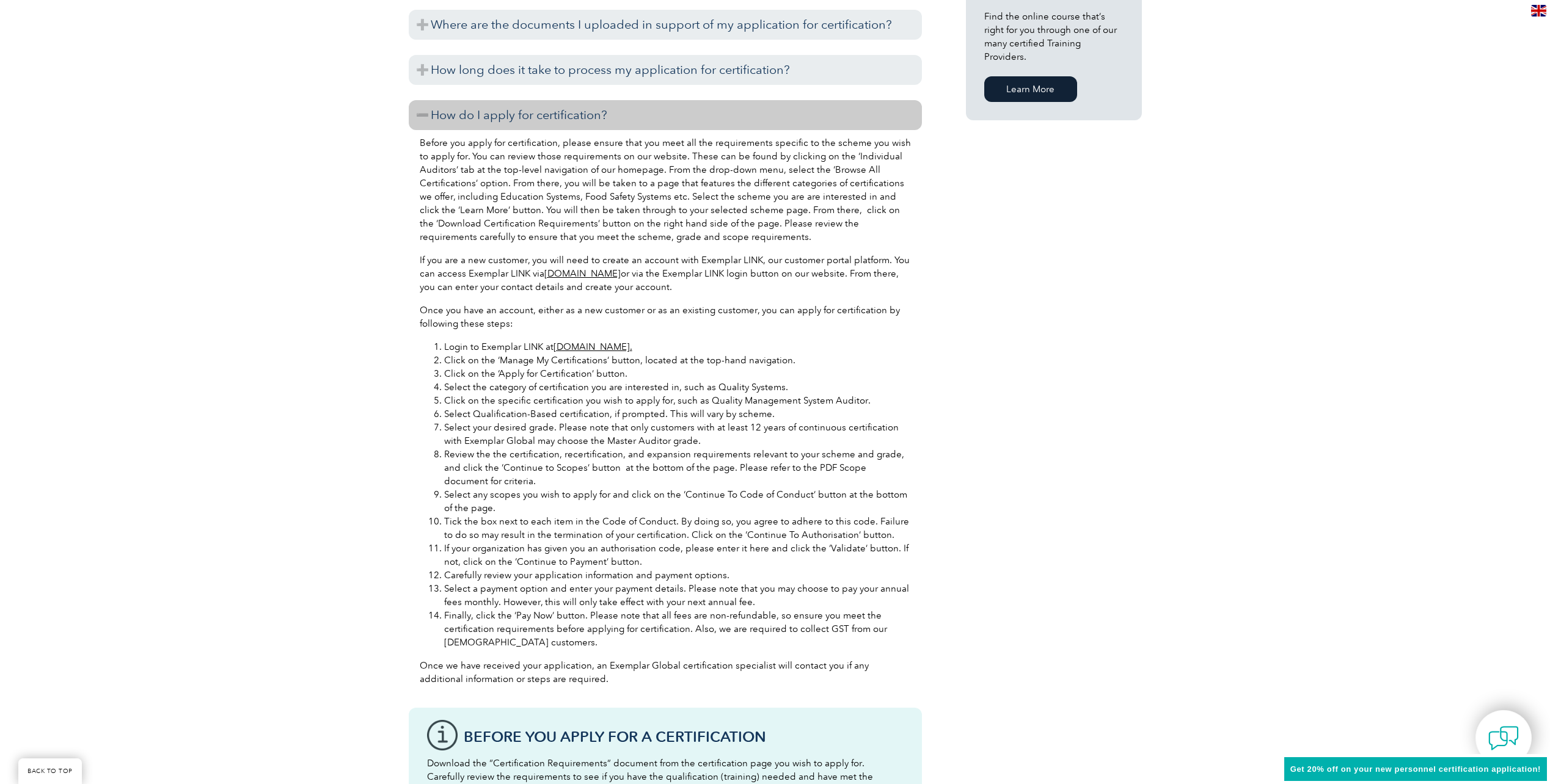
click at [582, 341] on link "[DOMAIN_NAME]." at bounding box center [593, 346] width 79 height 11
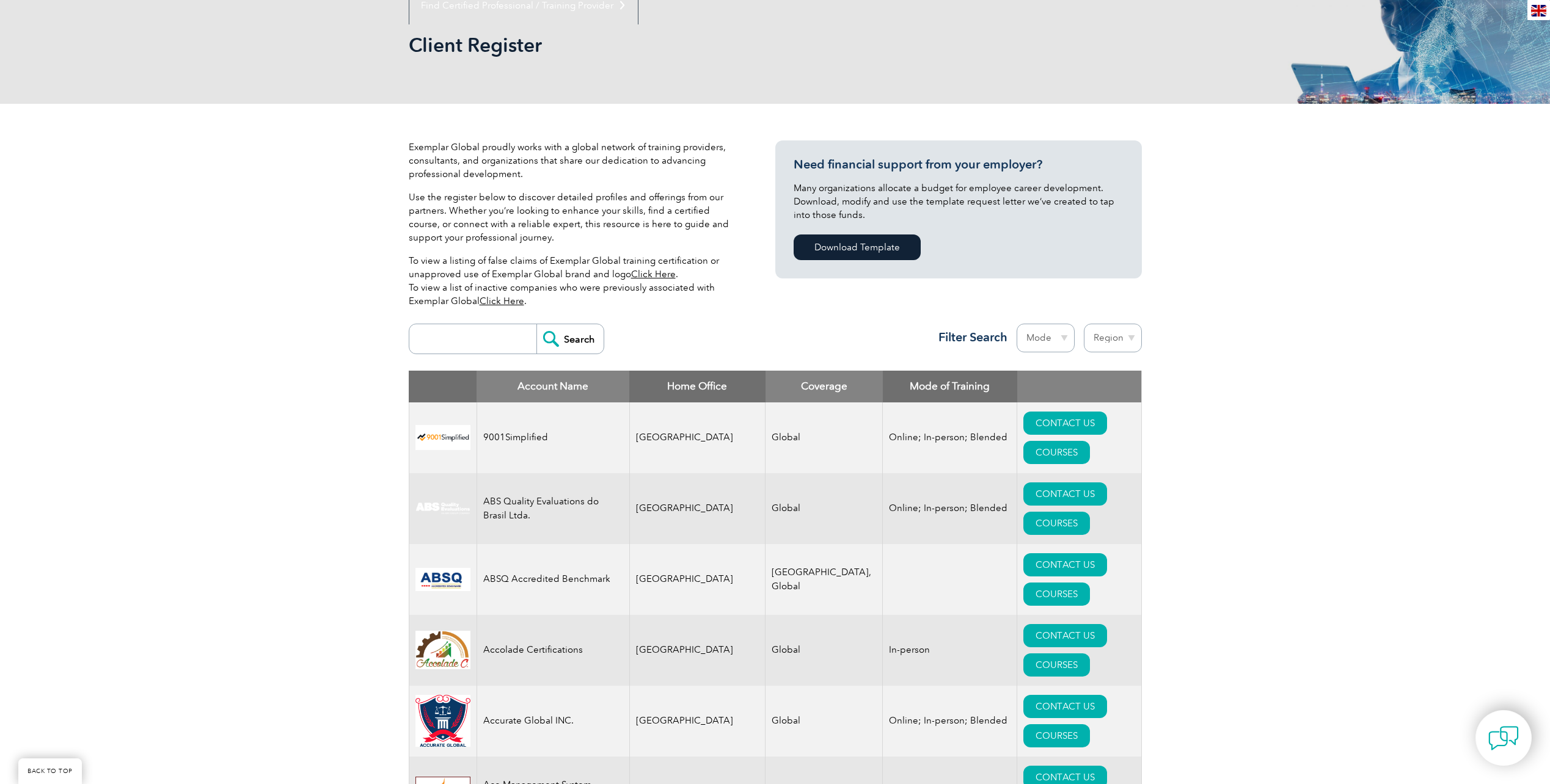
scroll to position [183, 0]
